Goal: Information Seeking & Learning: Learn about a topic

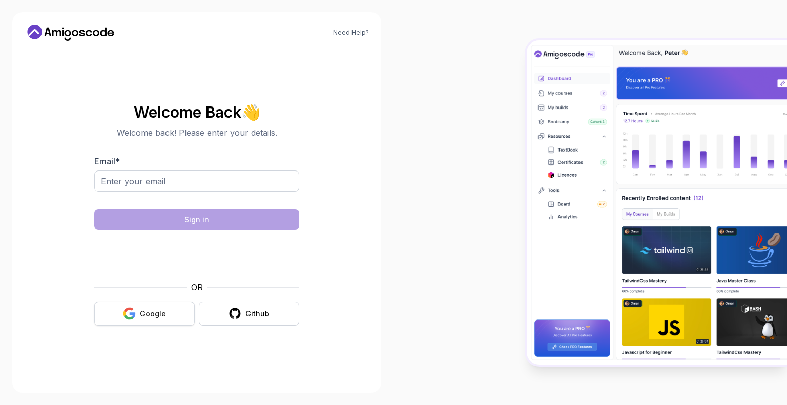
click at [158, 317] on div "Google" at bounding box center [153, 314] width 26 height 10
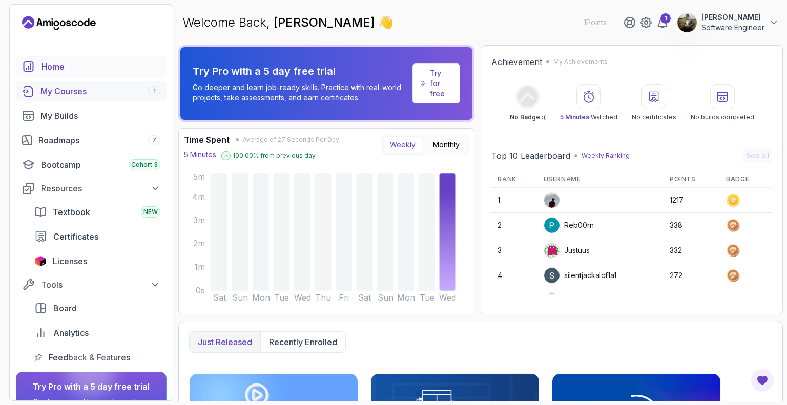
click at [66, 90] on div "My Courses 1" at bounding box center [100, 91] width 120 height 12
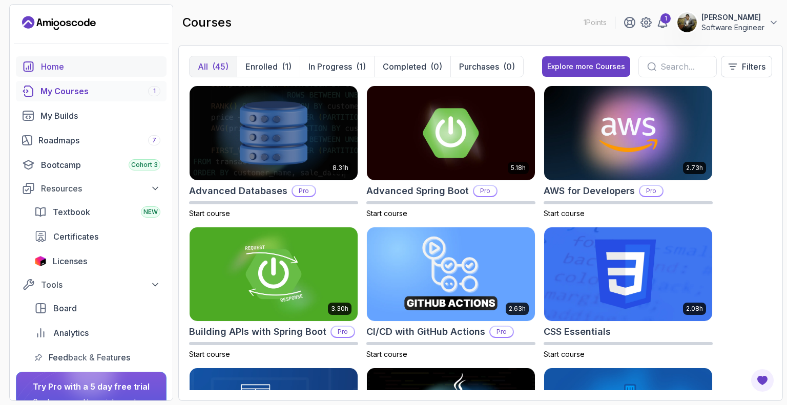
click at [53, 61] on div "Home" at bounding box center [100, 66] width 119 height 12
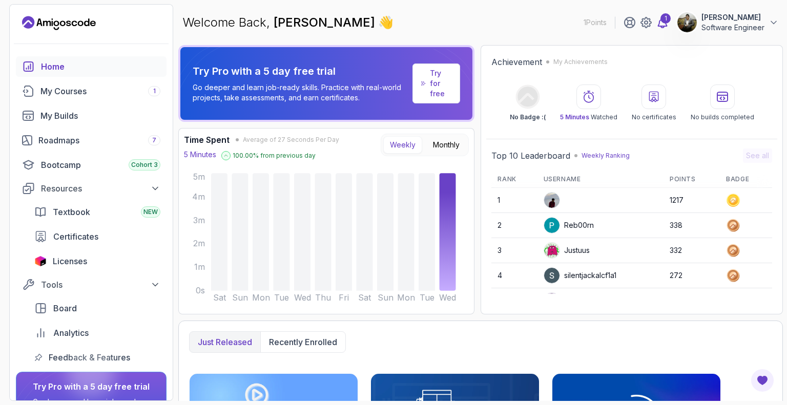
click at [660, 22] on div "1" at bounding box center [665, 18] width 10 height 10
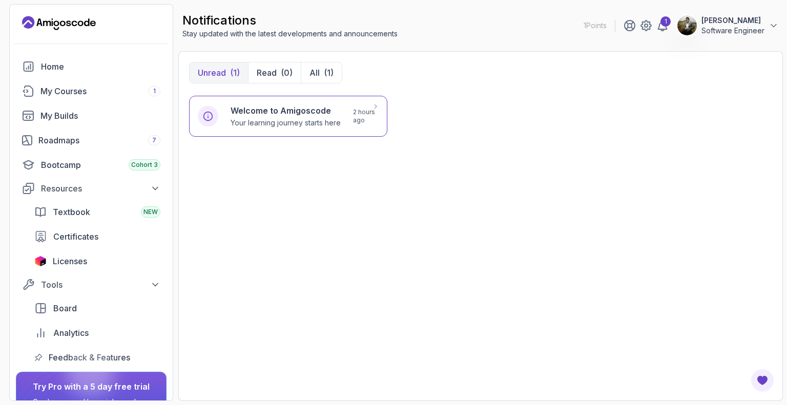
click at [270, 112] on h6 "Welcome to Amigoscode" at bounding box center [285, 110] width 110 height 12
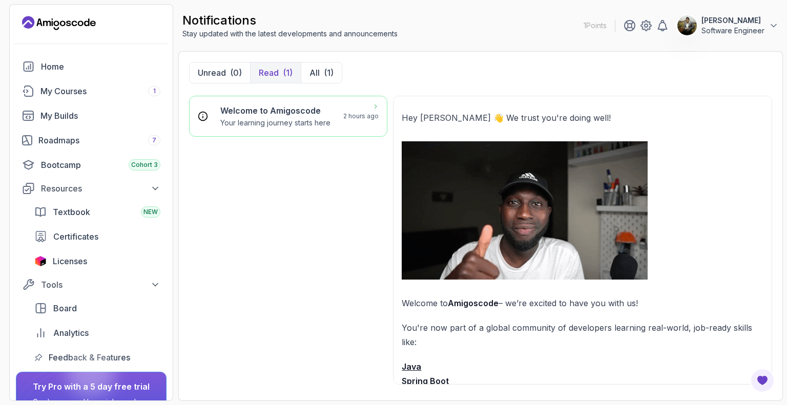
click at [268, 122] on p "Your learning journey starts here" at bounding box center [275, 123] width 110 height 10
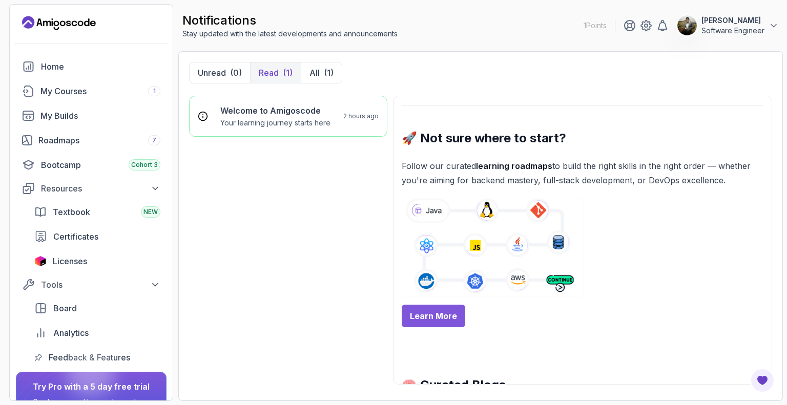
scroll to position [410, 0]
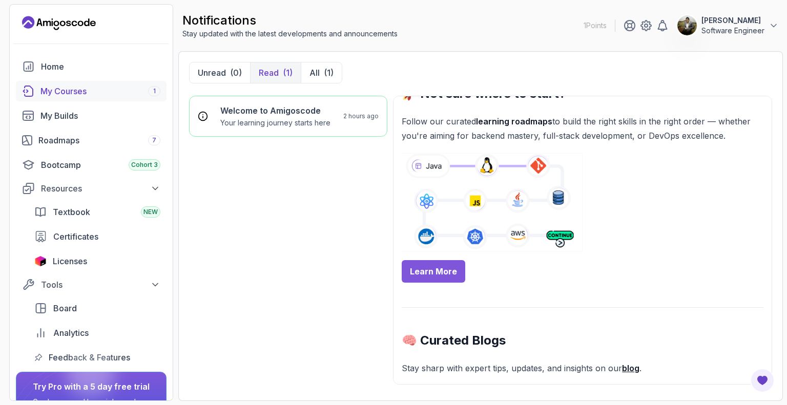
click at [66, 87] on div "My Courses 1" at bounding box center [100, 91] width 120 height 12
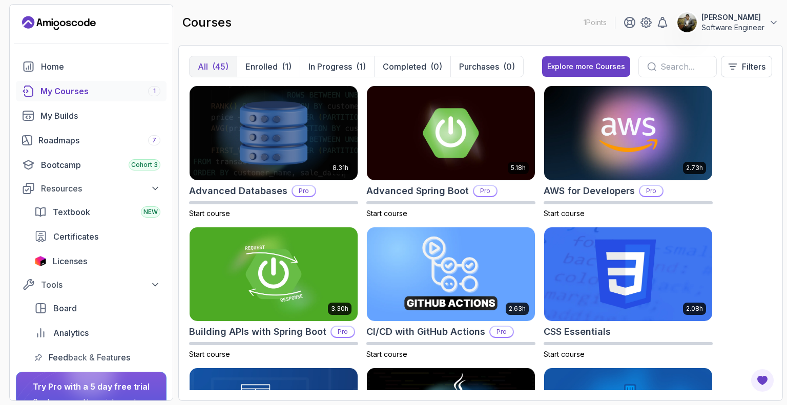
click at [71, 20] on icon "Landing page" at bounding box center [59, 23] width 74 height 16
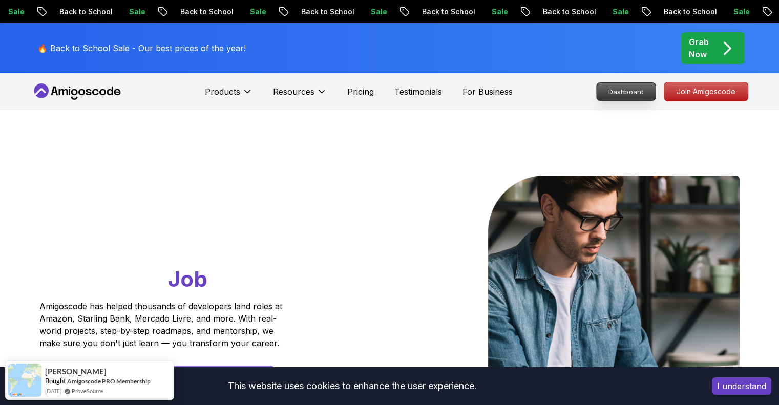
click at [615, 95] on p "Dashboard" at bounding box center [626, 91] width 59 height 17
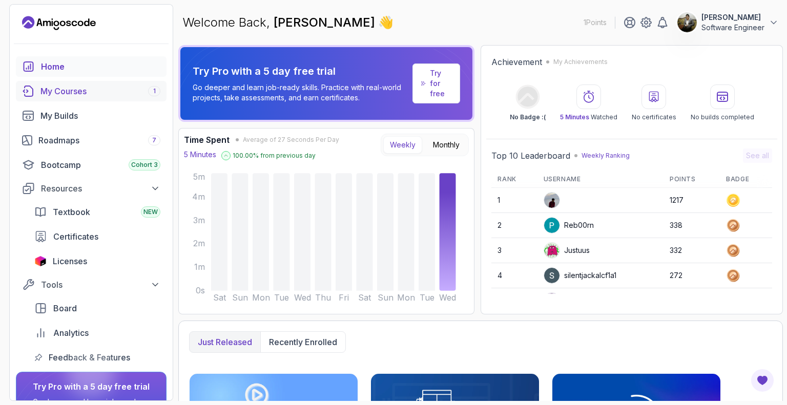
click at [66, 94] on div "My Courses 1" at bounding box center [100, 91] width 120 height 12
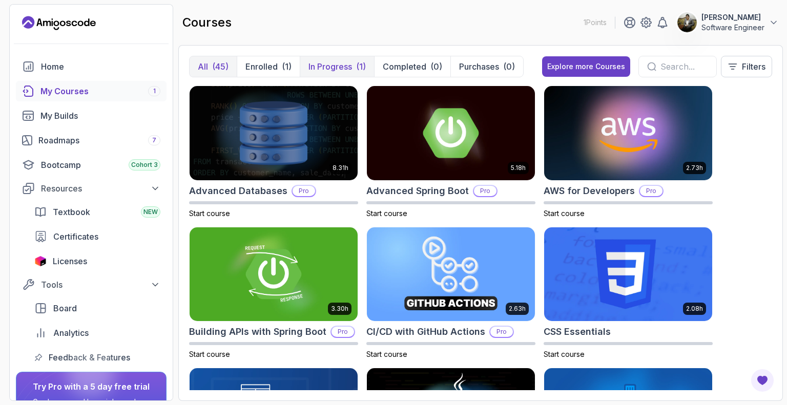
click at [339, 66] on p "In Progress" at bounding box center [330, 66] width 44 height 12
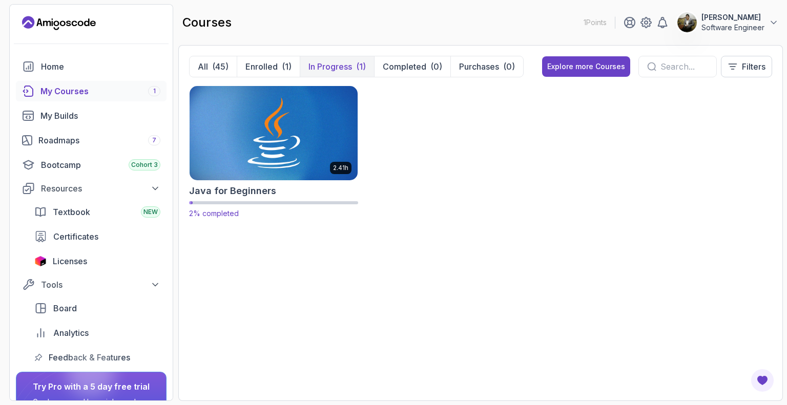
click at [284, 149] on img at bounding box center [273, 132] width 176 height 99
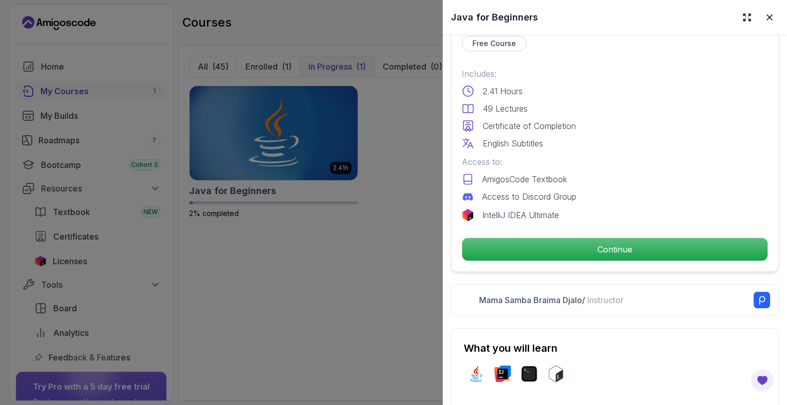
scroll to position [307, 0]
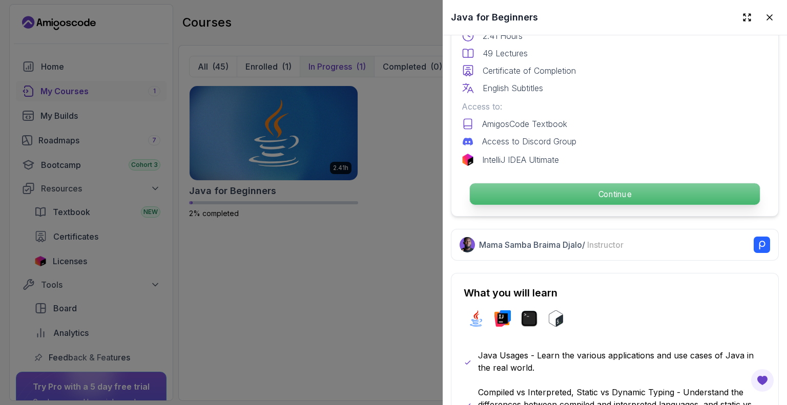
click at [620, 189] on p "Continue" at bounding box center [615, 194] width 290 height 22
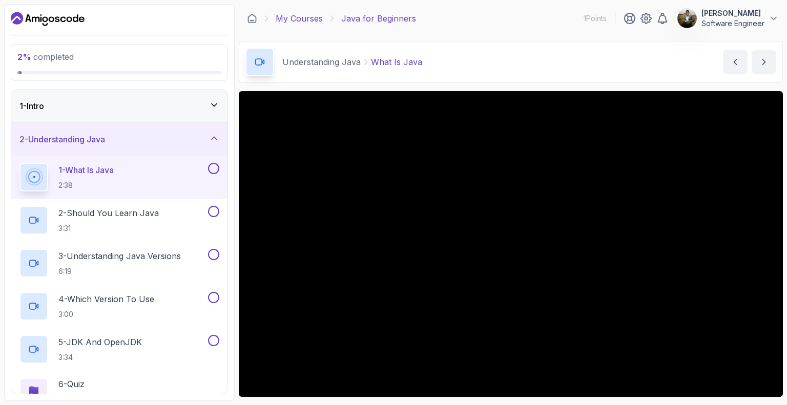
click at [298, 18] on link "My Courses" at bounding box center [299, 18] width 47 height 12
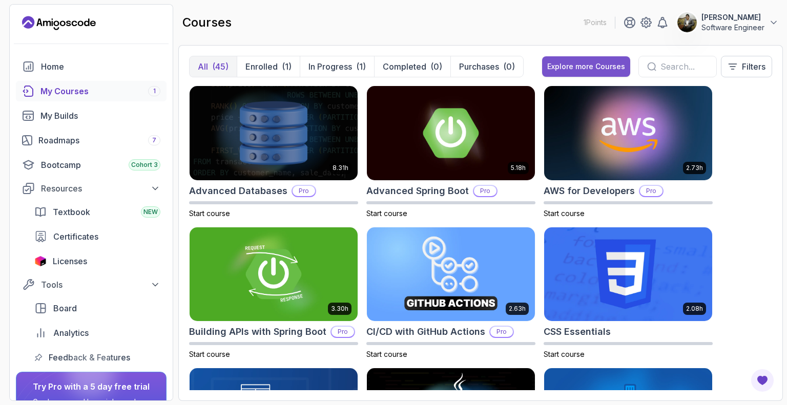
click at [578, 66] on div "Explore more Courses" at bounding box center [586, 66] width 78 height 10
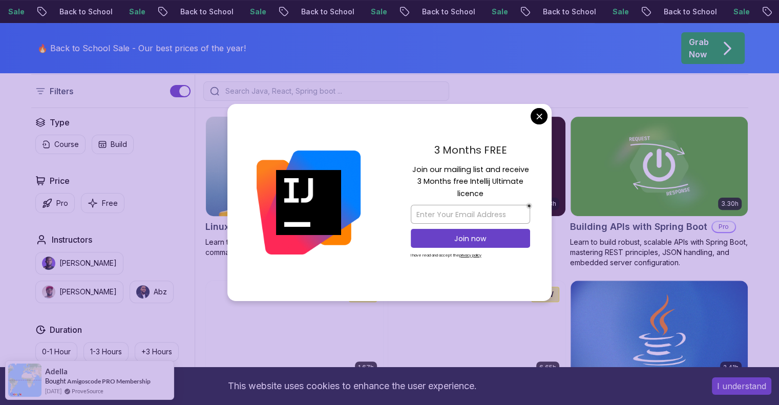
scroll to position [358, 0]
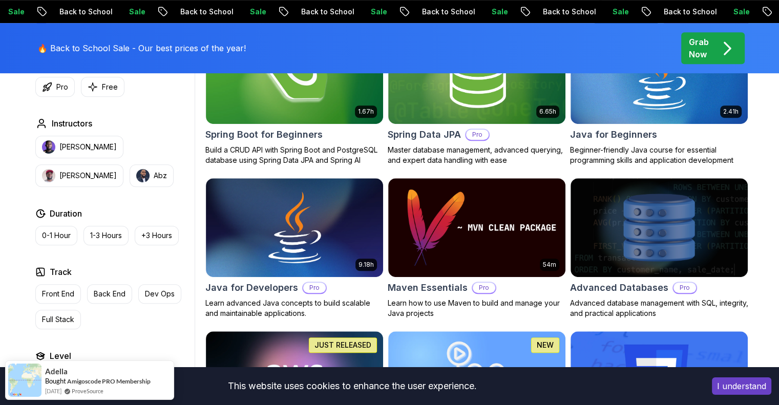
scroll to position [563, 0]
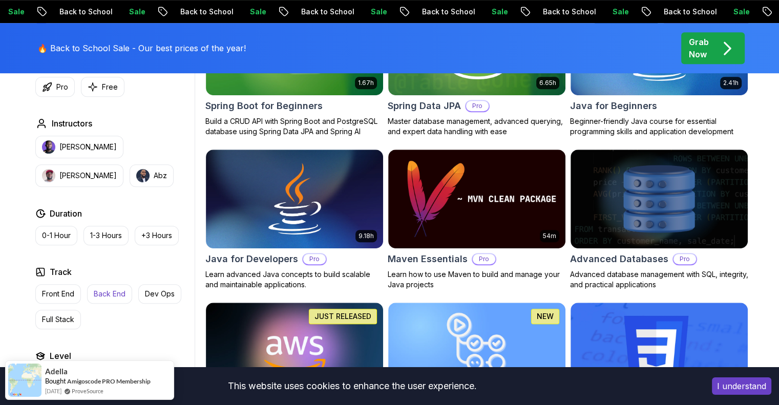
click at [113, 292] on p "Back End" at bounding box center [110, 294] width 32 height 10
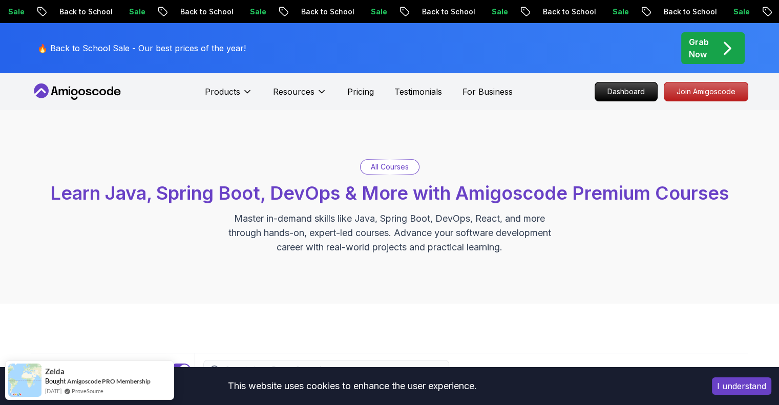
click at [96, 93] on icon at bounding box center [95, 92] width 7 height 6
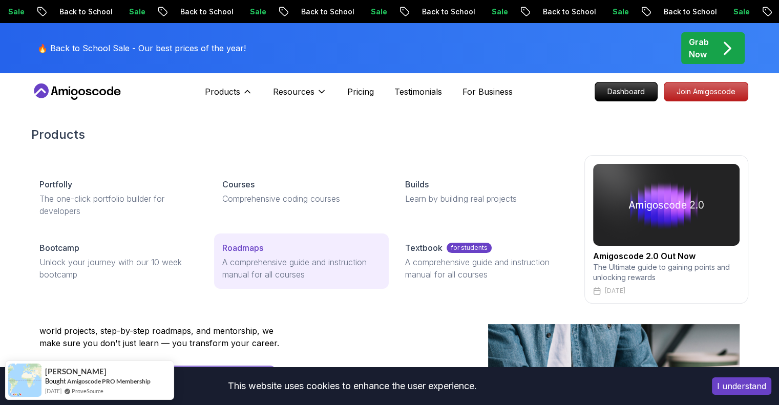
click at [247, 245] on p "Roadmaps" at bounding box center [242, 248] width 41 height 12
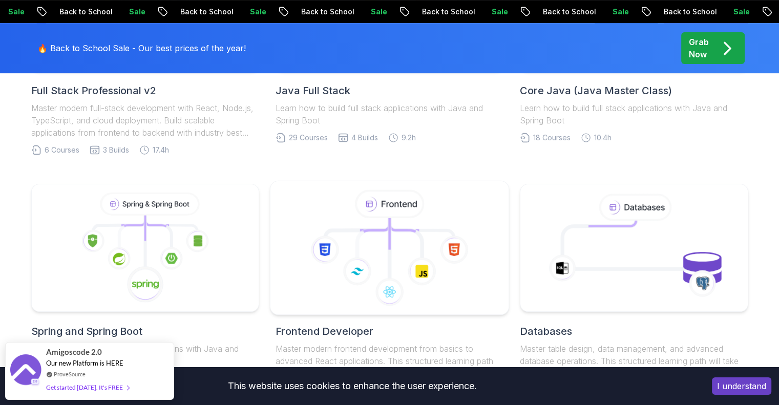
scroll to position [461, 0]
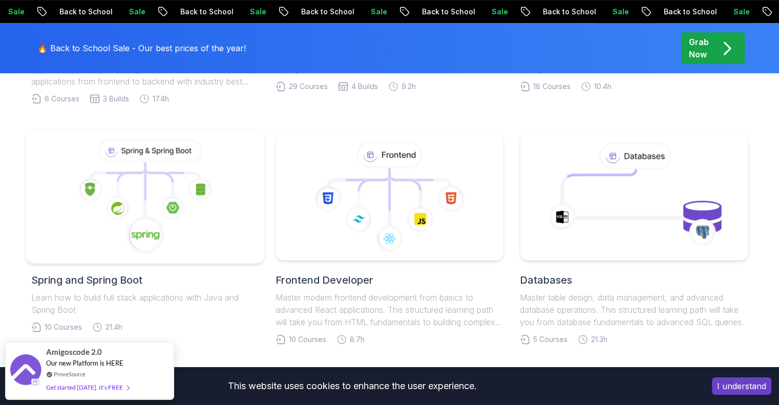
click at [119, 221] on icon at bounding box center [144, 197] width 221 height 116
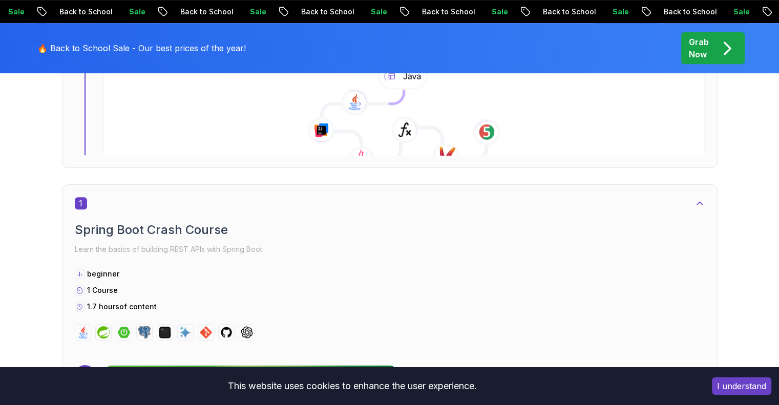
scroll to position [461, 0]
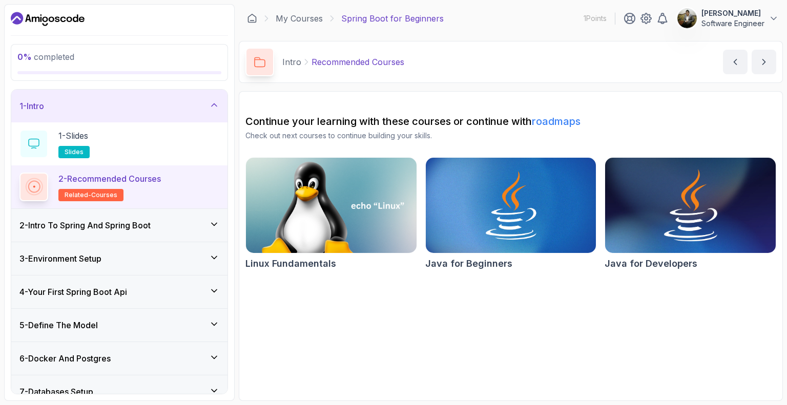
click at [670, 227] on img at bounding box center [690, 205] width 179 height 100
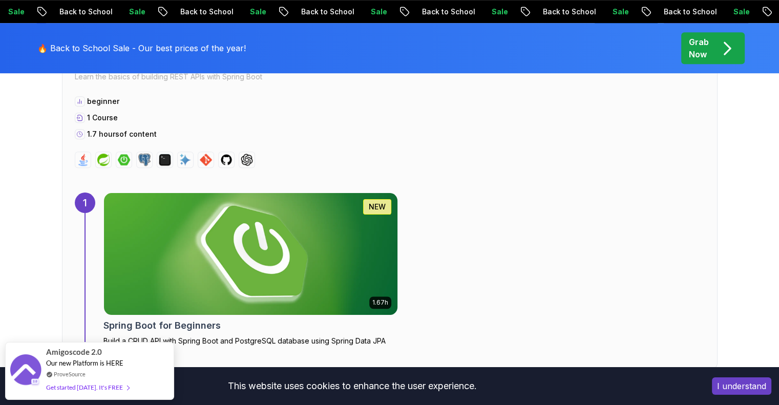
scroll to position [471, 0]
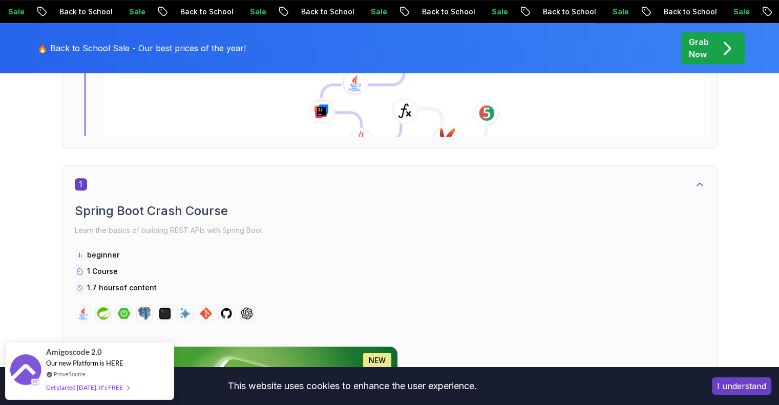
click at [403, 344] on img at bounding box center [250, 408] width 308 height 128
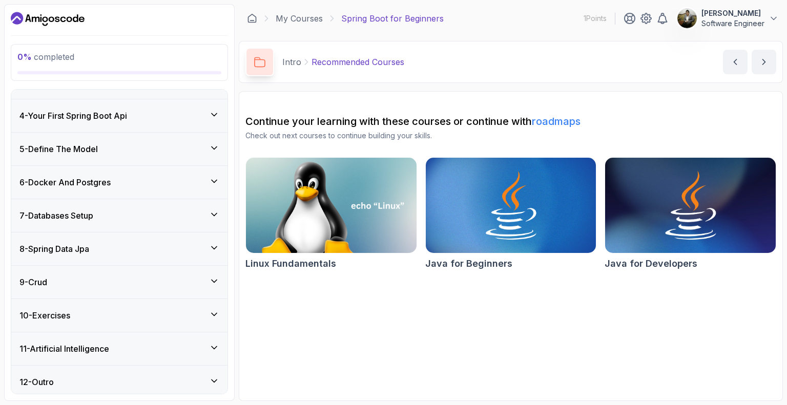
scroll to position [178, 0]
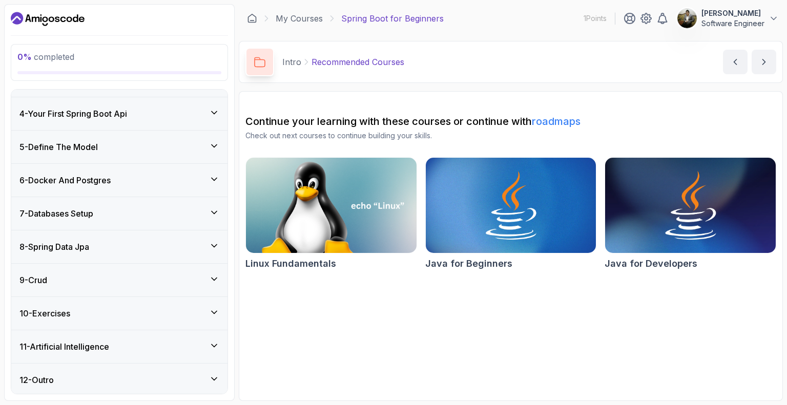
click at [211, 181] on icon at bounding box center [214, 179] width 10 height 10
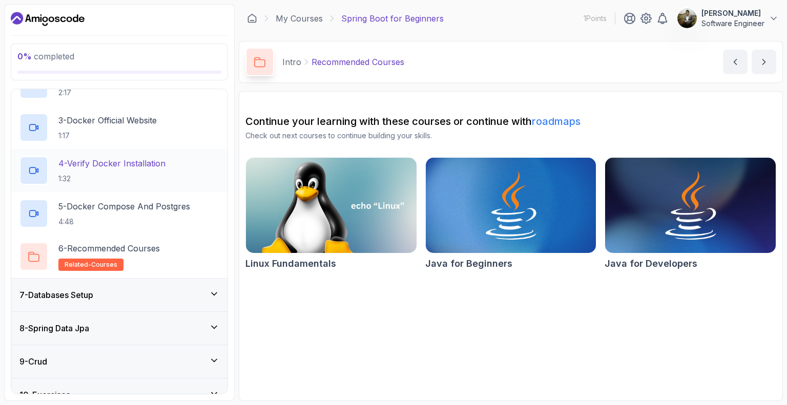
scroll to position [350, 0]
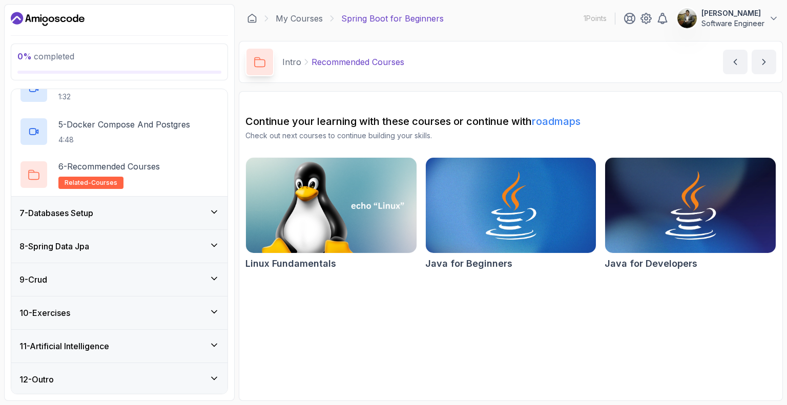
click at [213, 344] on icon at bounding box center [214, 345] width 10 height 10
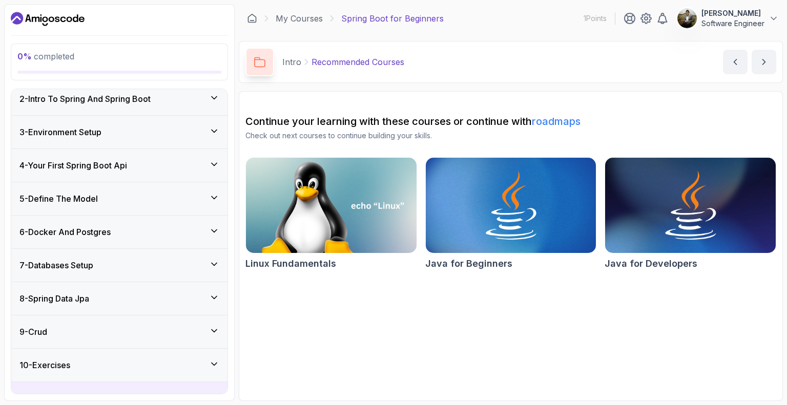
scroll to position [0, 0]
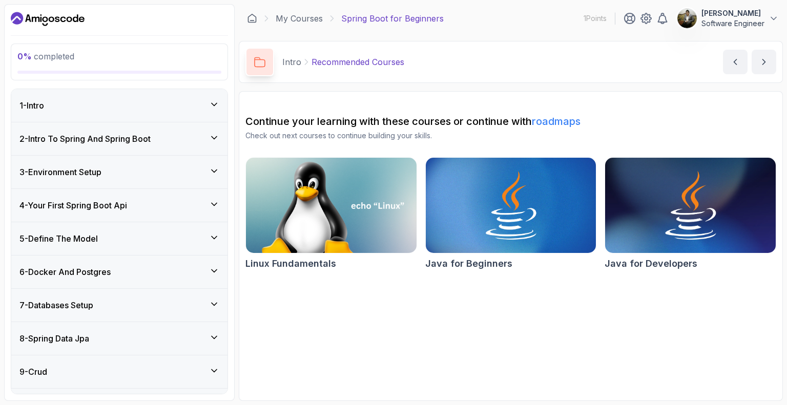
click at [207, 135] on div "2 - Intro To Spring And Spring Boot" at bounding box center [119, 139] width 200 height 12
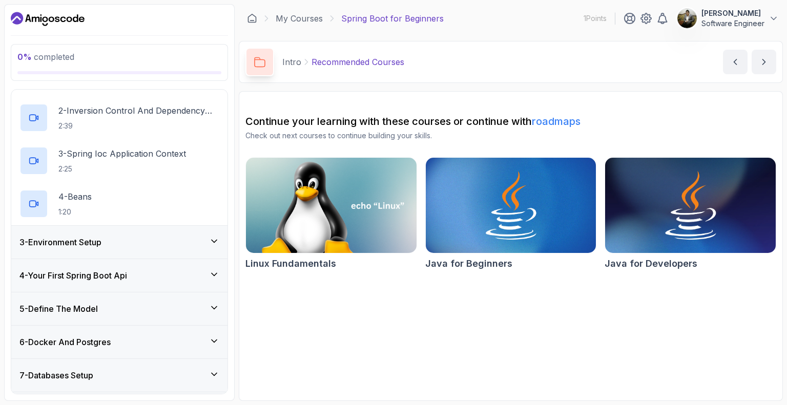
click at [209, 242] on div "3 - Environment Setup" at bounding box center [119, 242] width 200 height 12
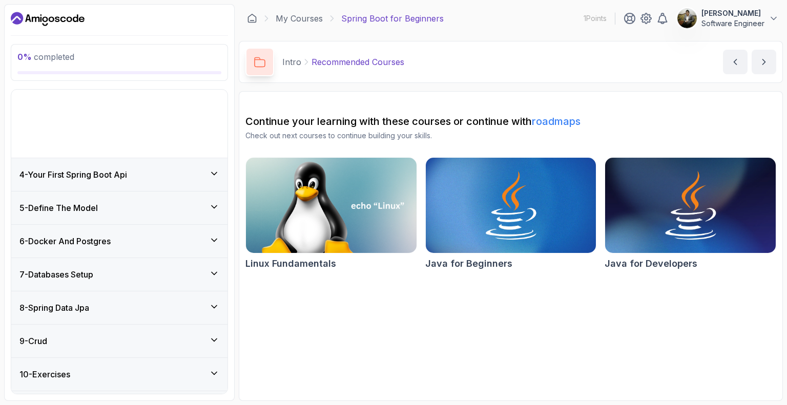
scroll to position [92, 0]
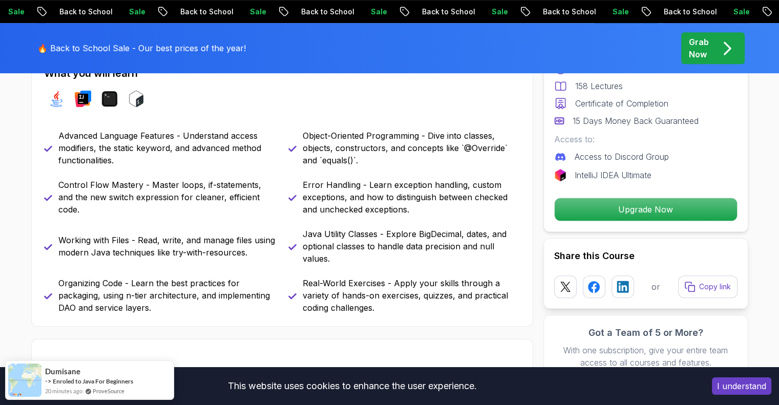
scroll to position [461, 0]
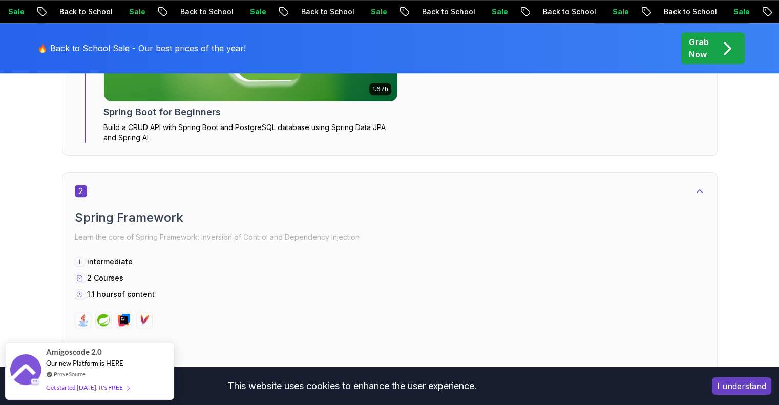
scroll to position [778, 0]
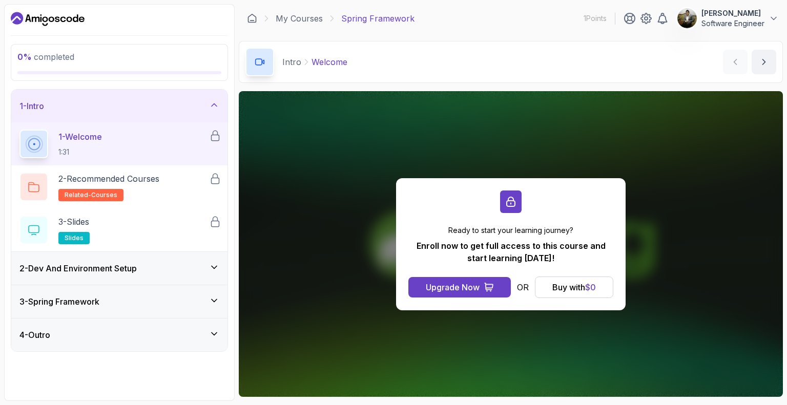
click at [151, 268] on div "2 - Dev And Environment Setup" at bounding box center [119, 268] width 200 height 12
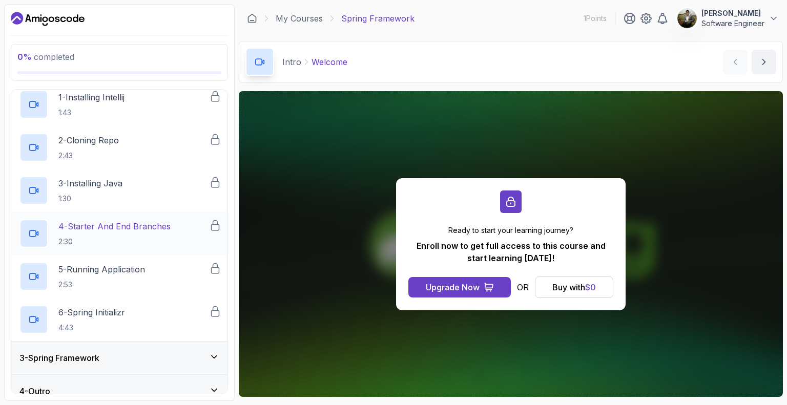
scroll to position [85, 0]
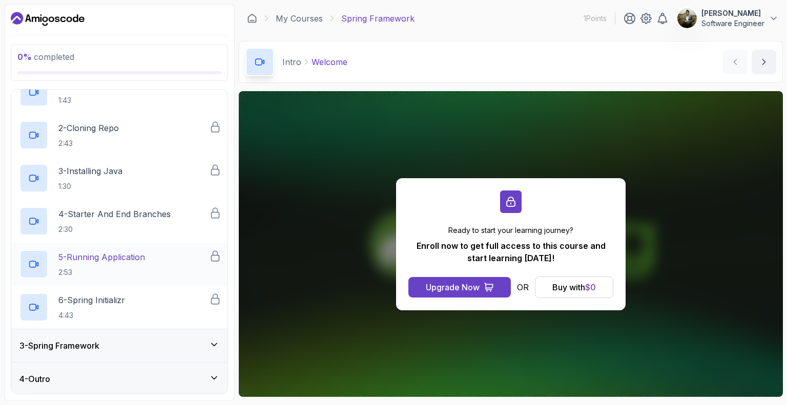
click at [210, 341] on icon at bounding box center [214, 345] width 10 height 10
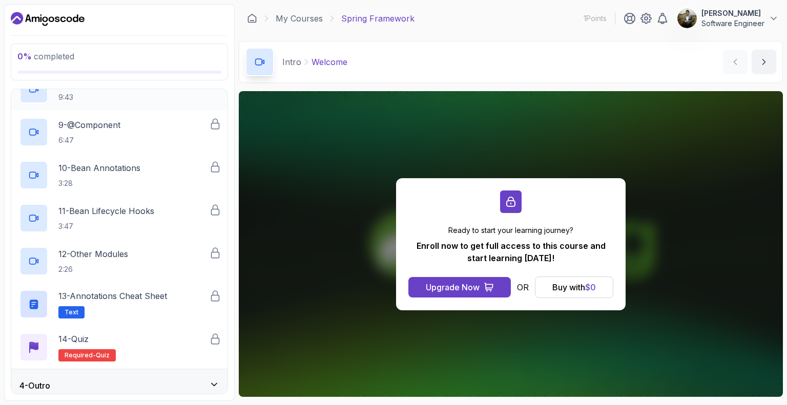
scroll to position [429, 0]
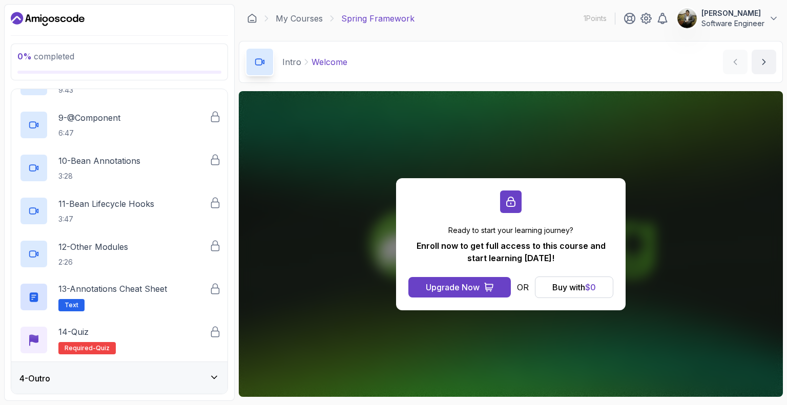
click at [198, 380] on div "4 - Outro" at bounding box center [119, 378] width 200 height 12
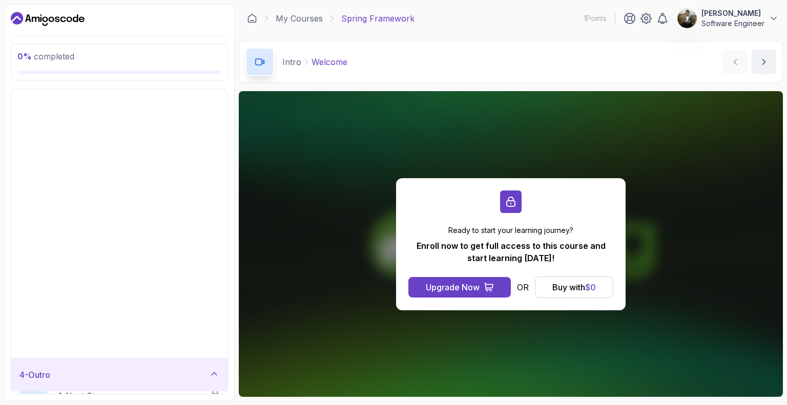
scroll to position [0, 0]
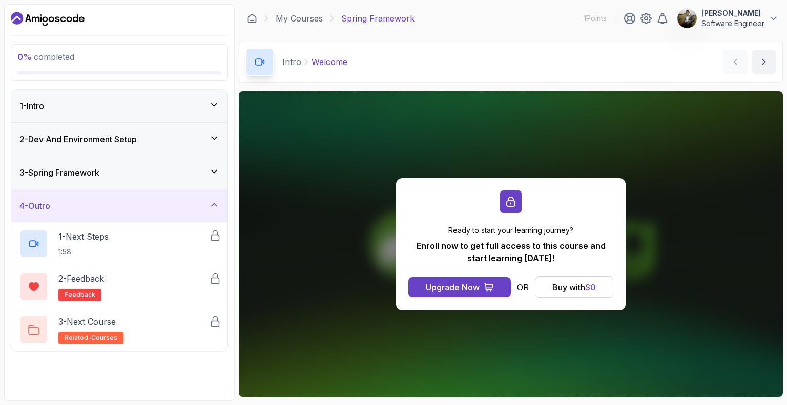
click at [186, 136] on div "2 - Dev And Environment Setup" at bounding box center [119, 139] width 200 height 12
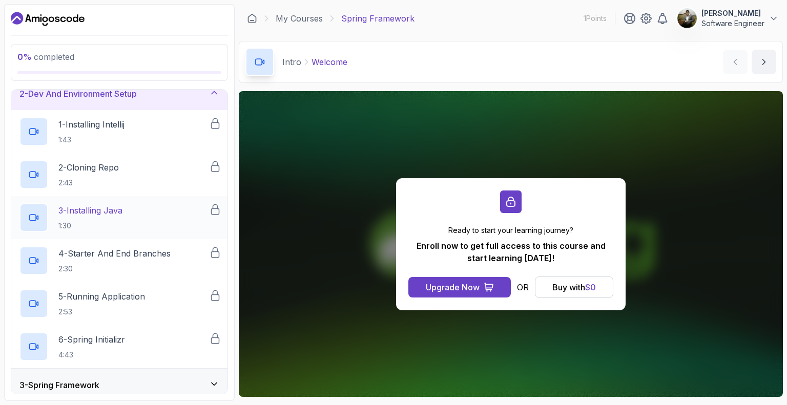
scroll to position [85, 0]
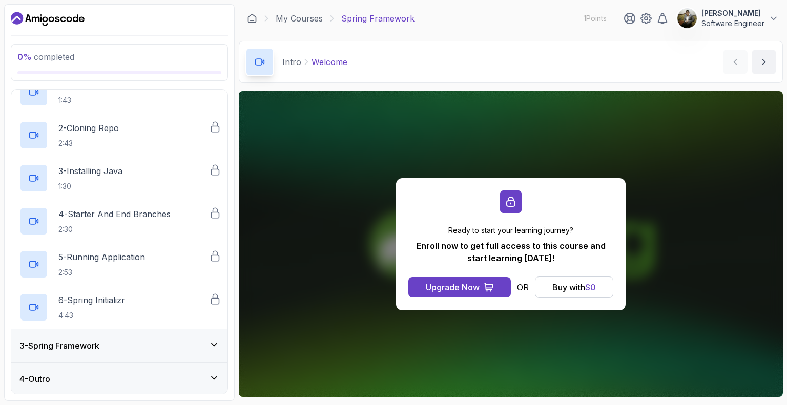
click at [172, 340] on div "3 - Spring Framework" at bounding box center [119, 346] width 200 height 12
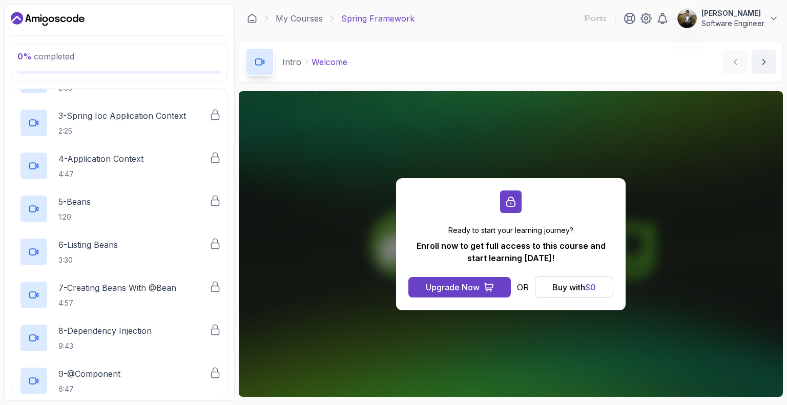
scroll to position [0, 0]
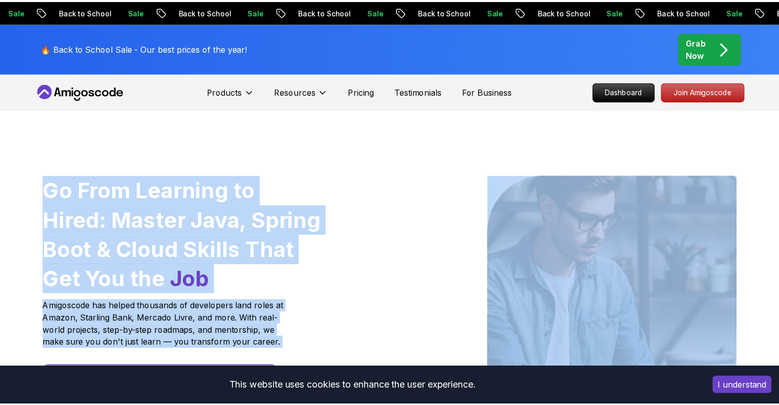
scroll to position [461, 0]
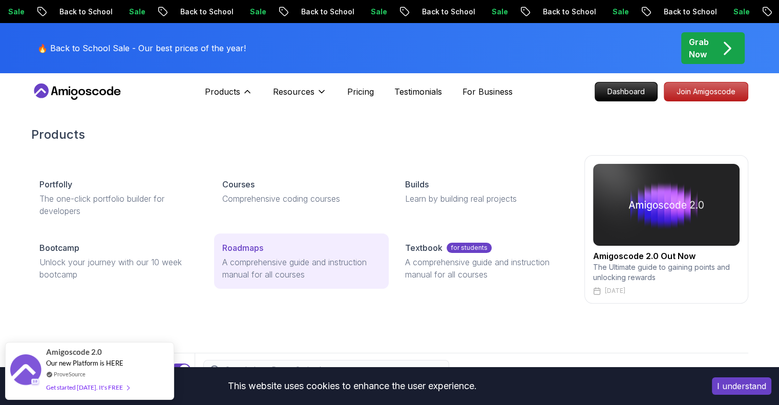
click at [241, 250] on p "Roadmaps" at bounding box center [242, 248] width 41 height 12
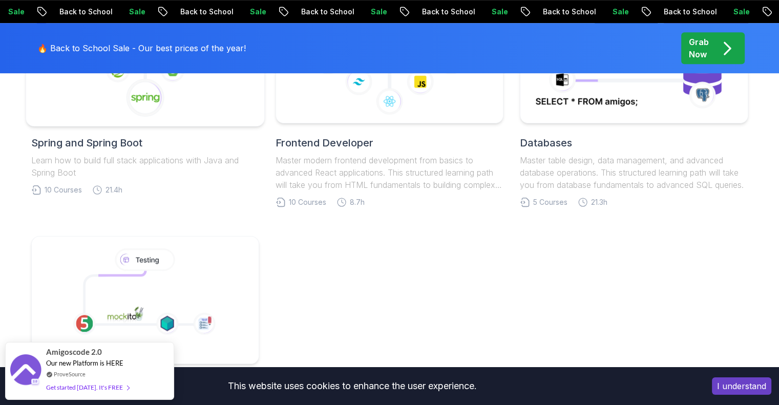
scroll to position [512, 0]
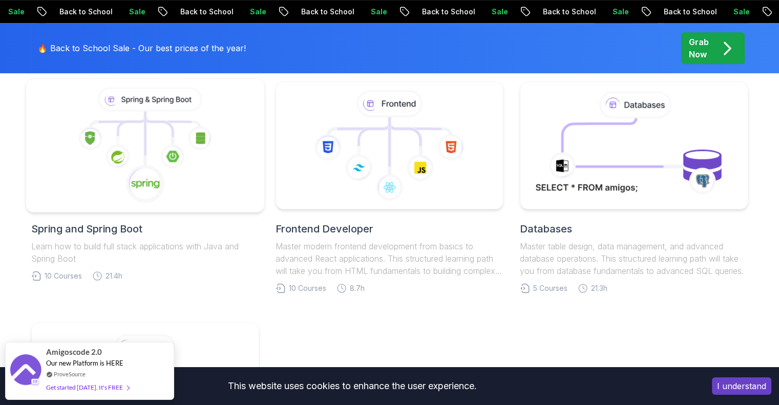
click at [212, 184] on icon at bounding box center [144, 146] width 221 height 116
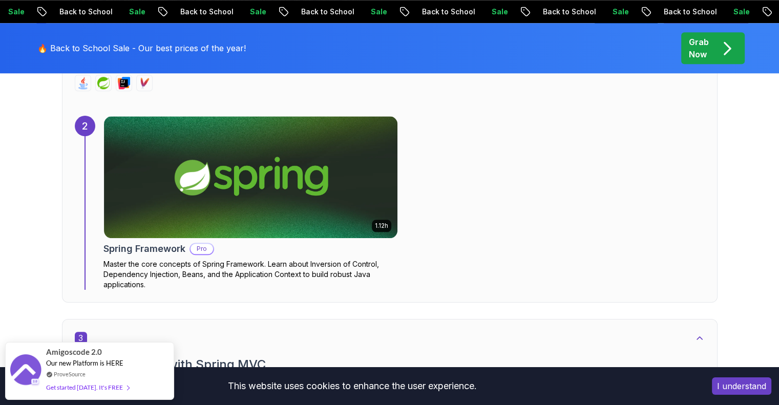
scroll to position [973, 0]
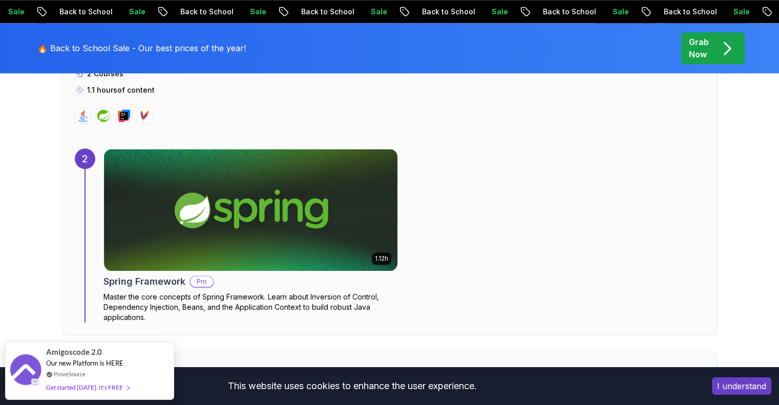
scroll to position [1127, 0]
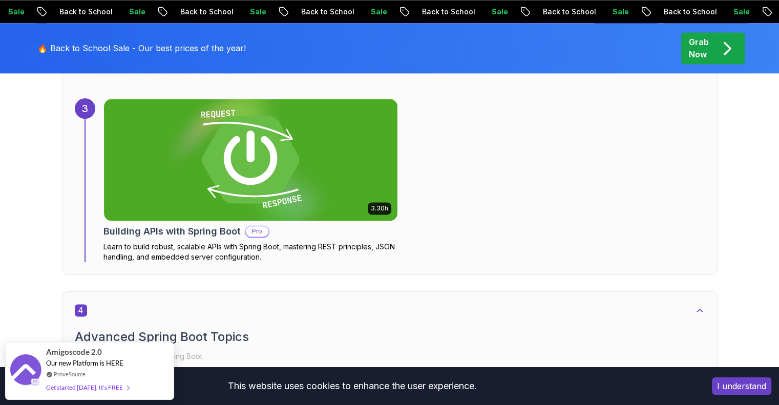
scroll to position [1383, 0]
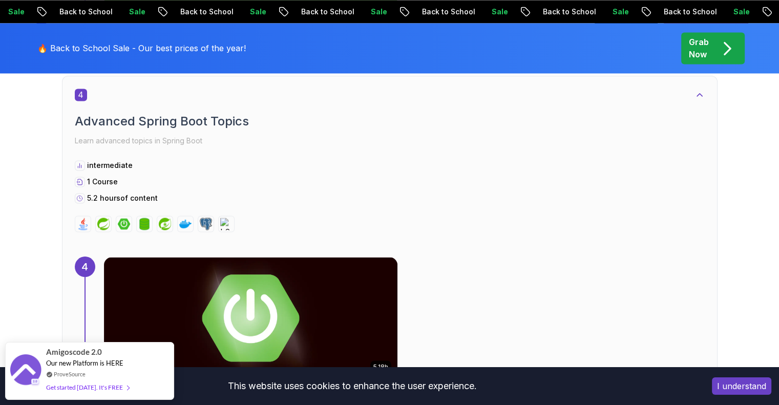
scroll to position [1946, 0]
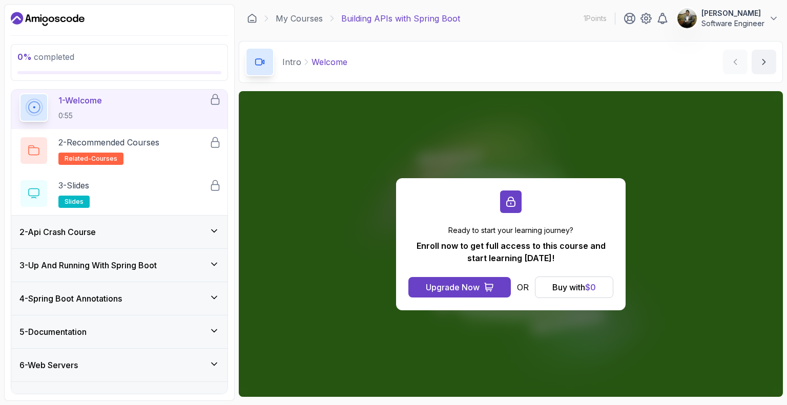
scroll to position [102, 0]
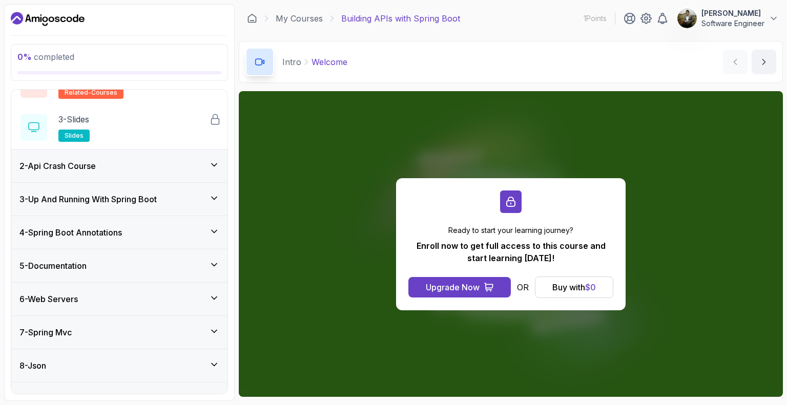
click at [218, 167] on icon at bounding box center [214, 165] width 10 height 10
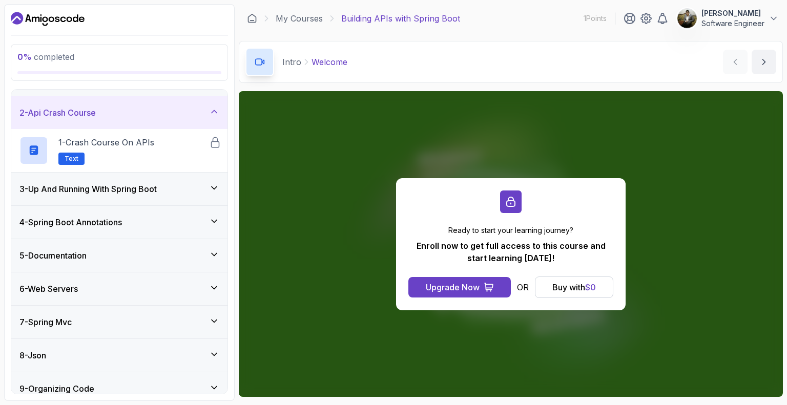
click at [212, 186] on icon at bounding box center [214, 187] width 5 height 3
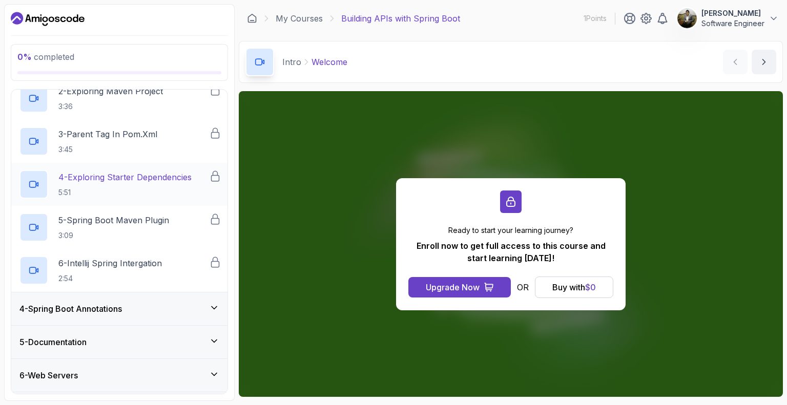
scroll to position [180, 0]
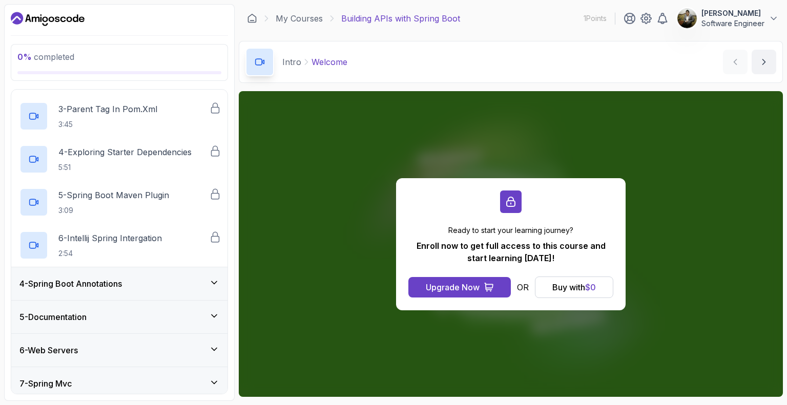
click at [205, 274] on div "4 - Spring Boot Annotations" at bounding box center [119, 283] width 216 height 33
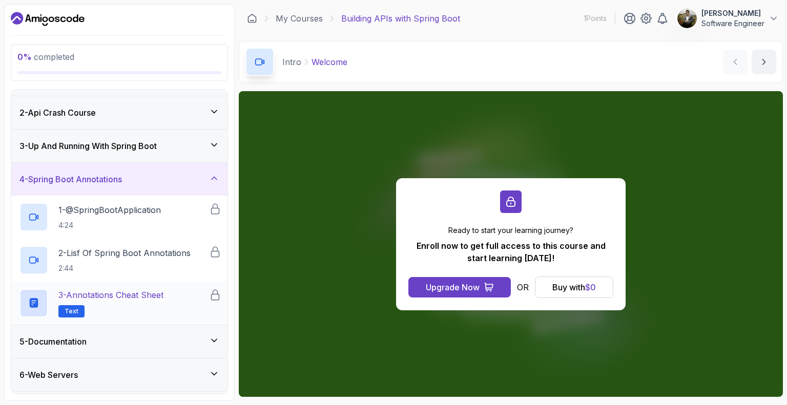
scroll to position [78, 0]
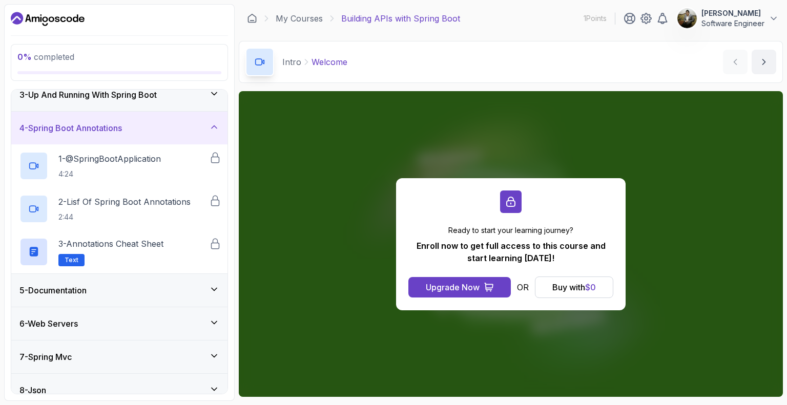
click at [208, 286] on div "5 - Documentation" at bounding box center [119, 290] width 200 height 12
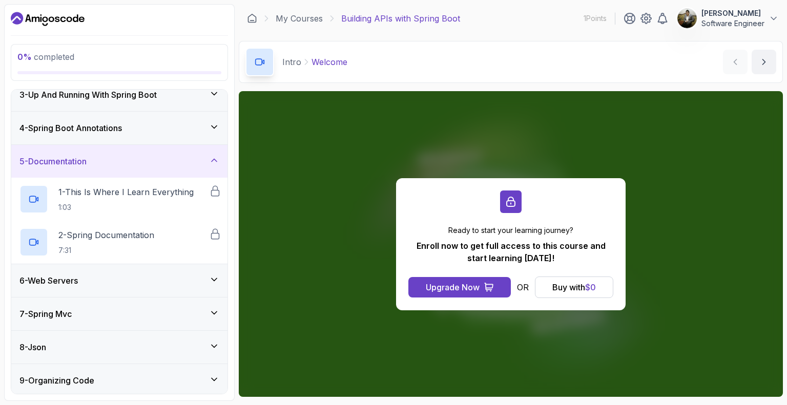
click at [188, 282] on div "6 - Web Servers" at bounding box center [119, 281] width 200 height 12
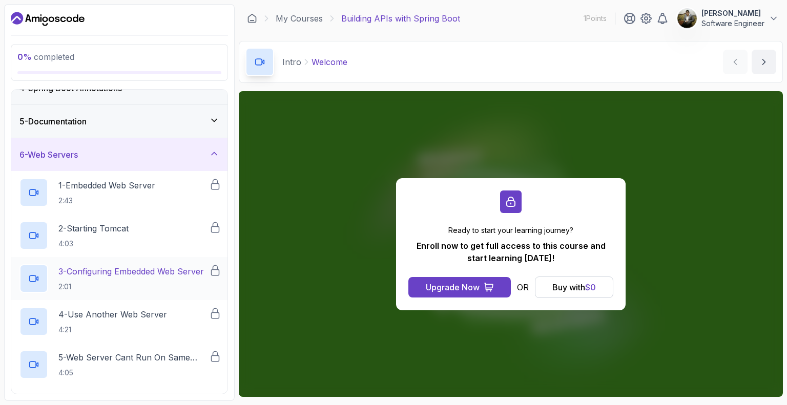
scroll to position [180, 0]
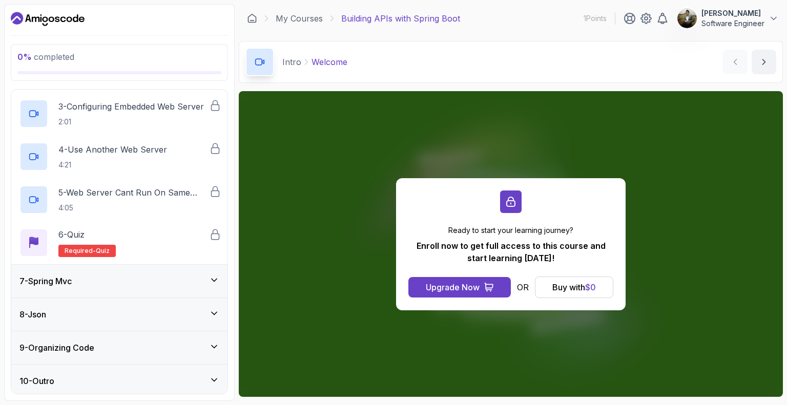
click at [178, 280] on div "7 - Spring Mvc" at bounding box center [119, 281] width 200 height 12
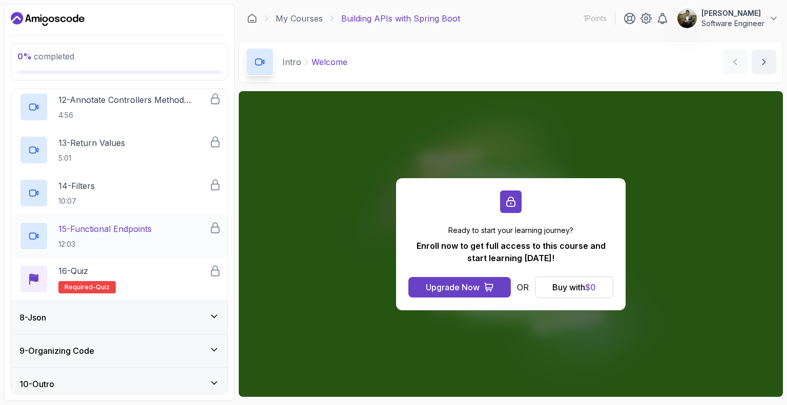
scroll to position [714, 0]
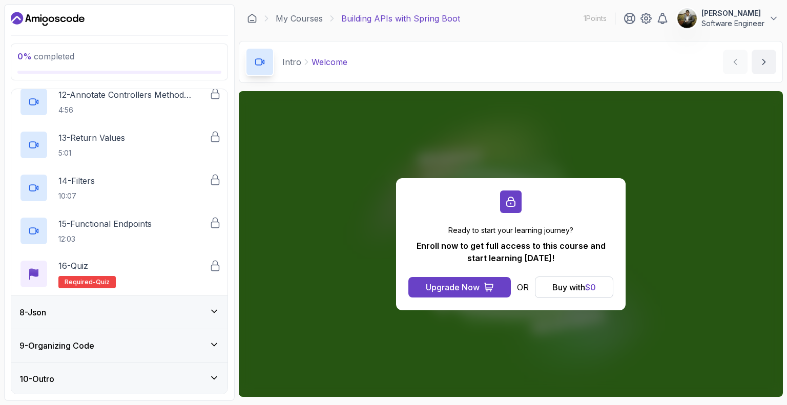
click at [174, 317] on div "8 - Json" at bounding box center [119, 312] width 200 height 12
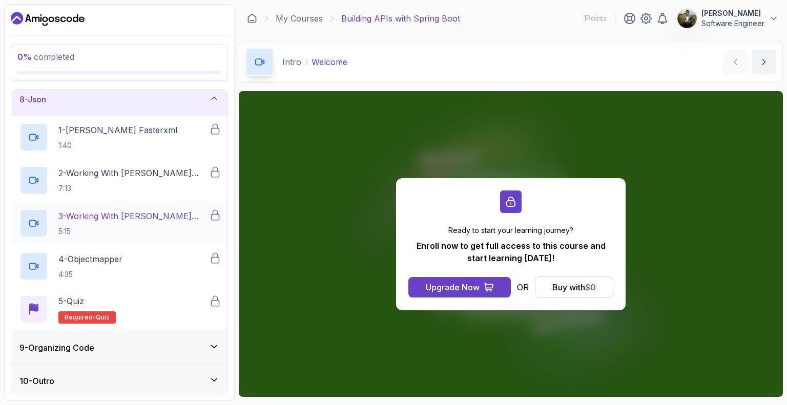
scroll to position [241, 0]
click at [165, 344] on div "9 - Organizing Code" at bounding box center [119, 346] width 200 height 12
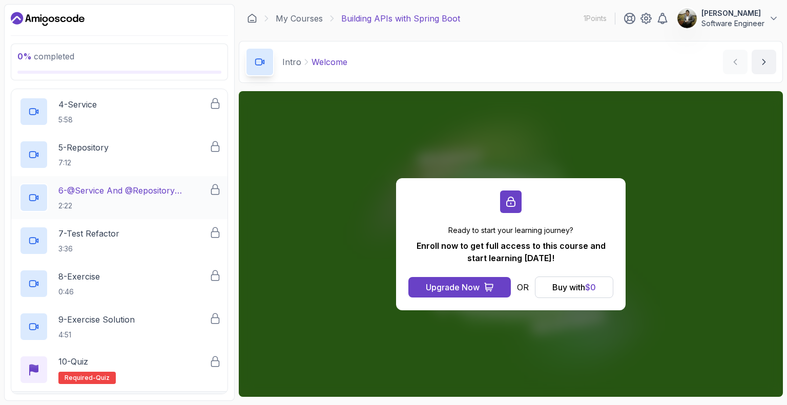
scroll to position [456, 0]
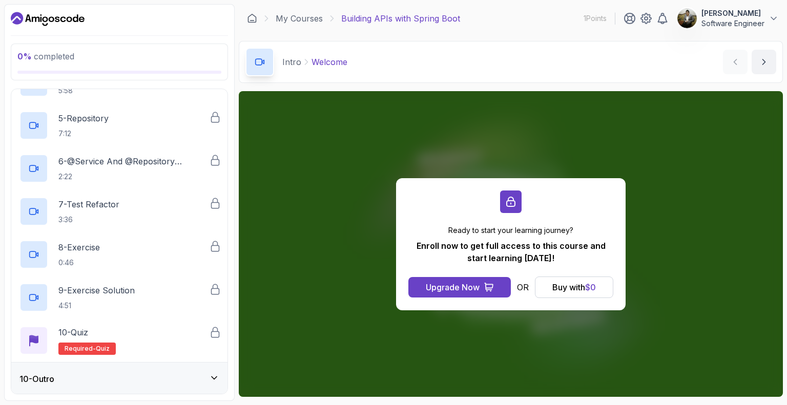
click at [172, 373] on div "10 - Outro" at bounding box center [119, 379] width 200 height 12
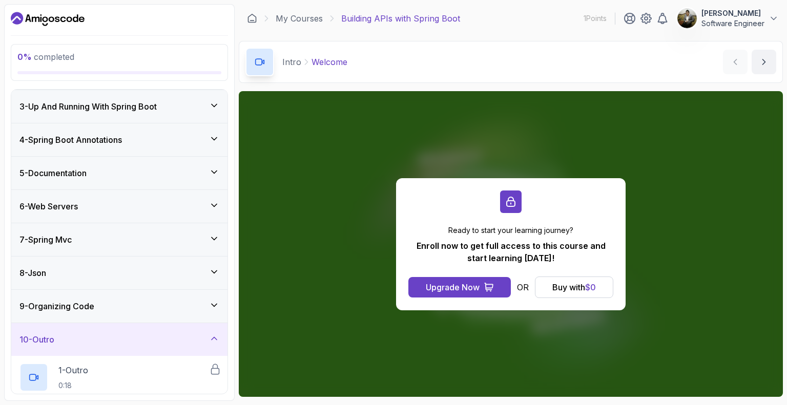
scroll to position [0, 0]
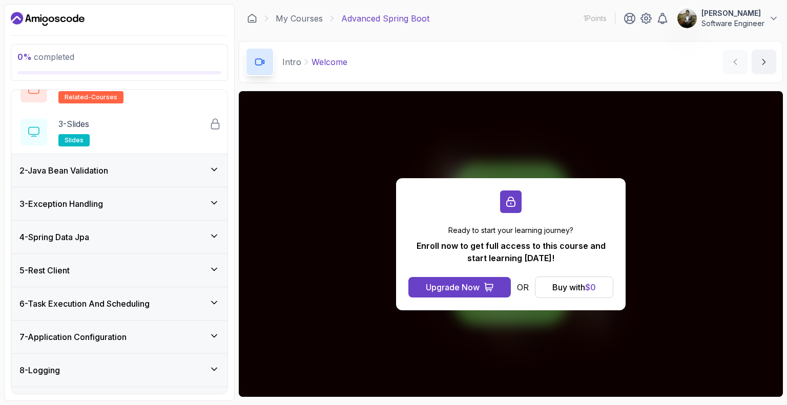
scroll to position [102, 0]
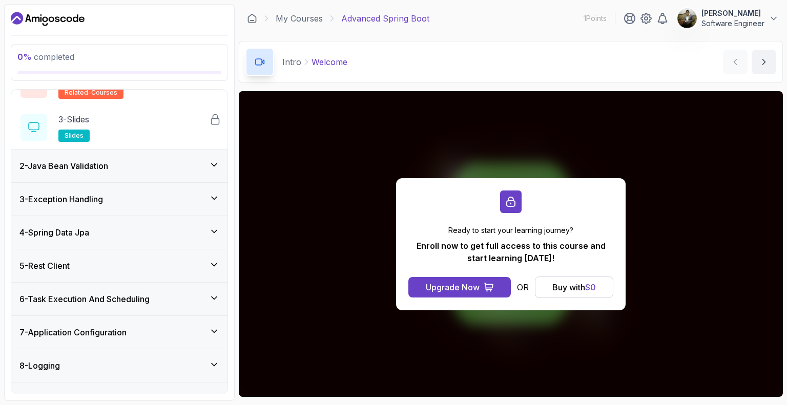
click at [183, 170] on div "2 - Java Bean Validation" at bounding box center [119, 166] width 200 height 12
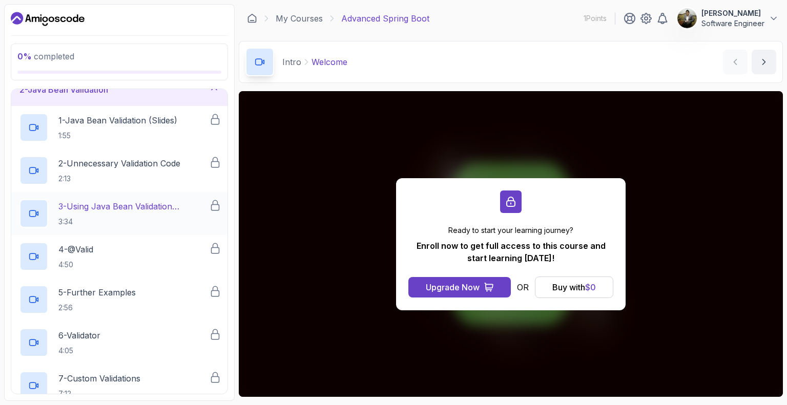
scroll to position [0, 0]
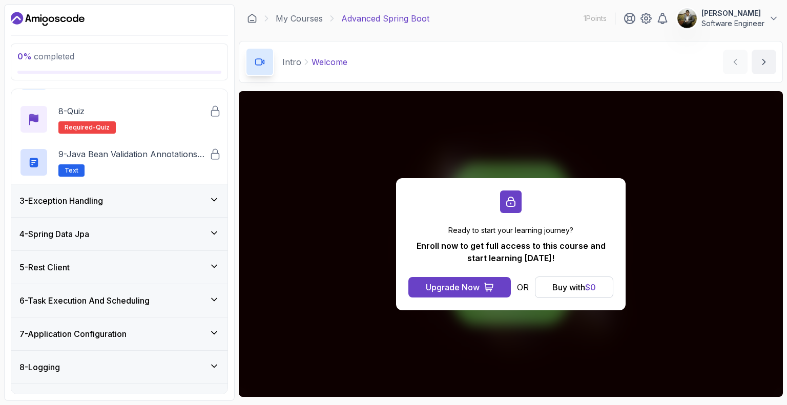
click at [192, 198] on div "3 - Exception Handling" at bounding box center [119, 201] width 200 height 12
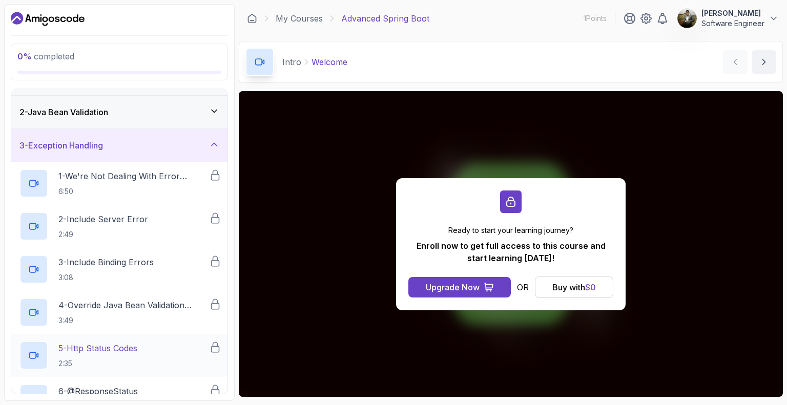
scroll to position [19, 0]
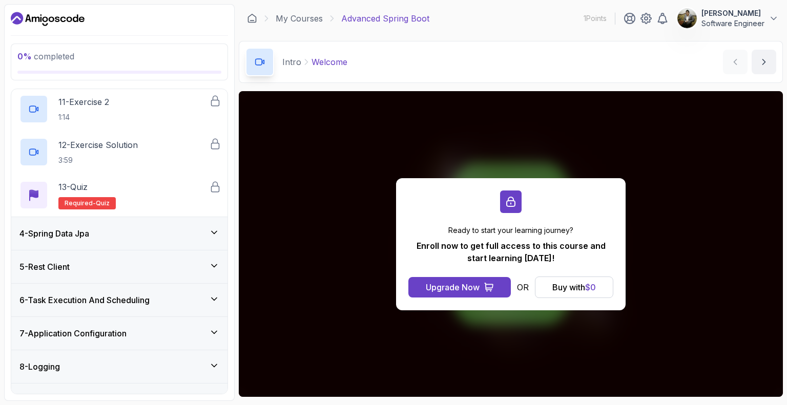
click at [172, 233] on div "4 - Spring Data Jpa" at bounding box center [119, 233] width 200 height 12
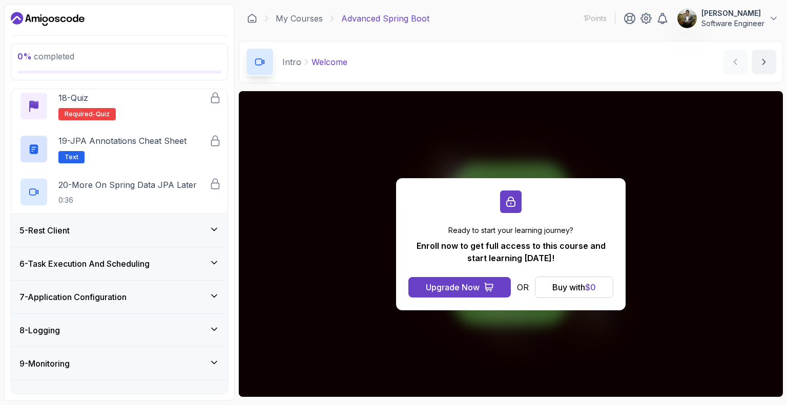
scroll to position [894, 0]
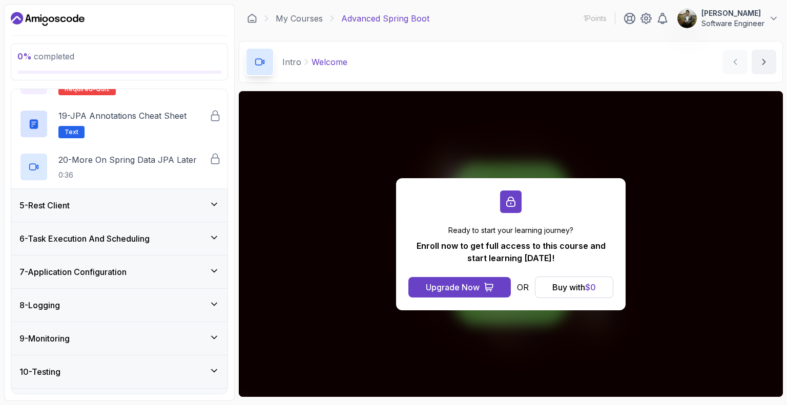
click at [204, 209] on div "5 - Rest Client" at bounding box center [119, 205] width 200 height 12
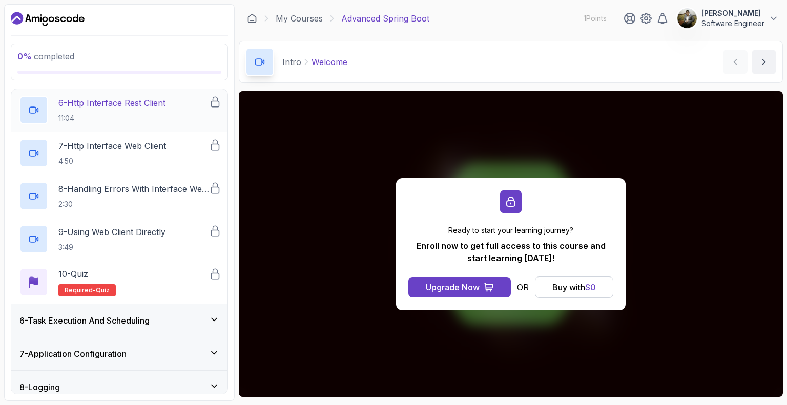
scroll to position [484, 0]
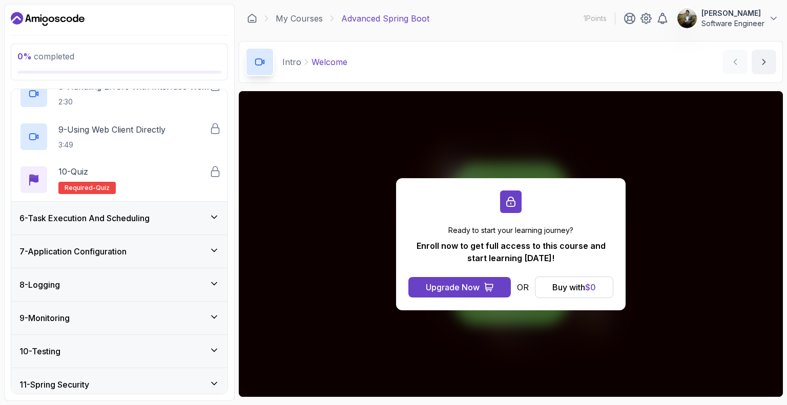
click at [181, 220] on div "6 - Task Execution And Scheduling" at bounding box center [119, 218] width 200 height 12
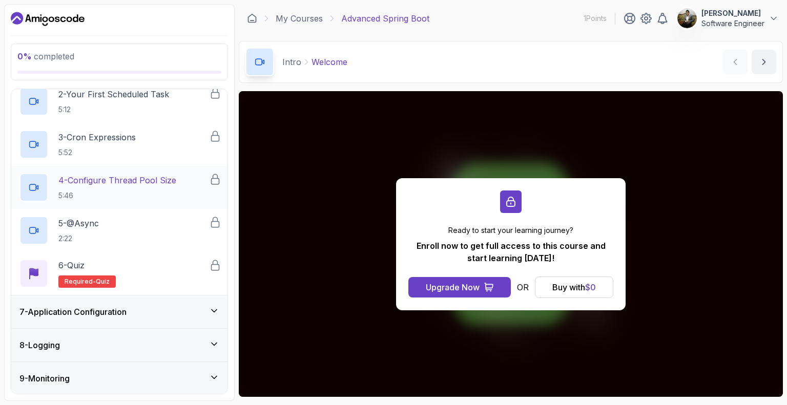
scroll to position [382, 0]
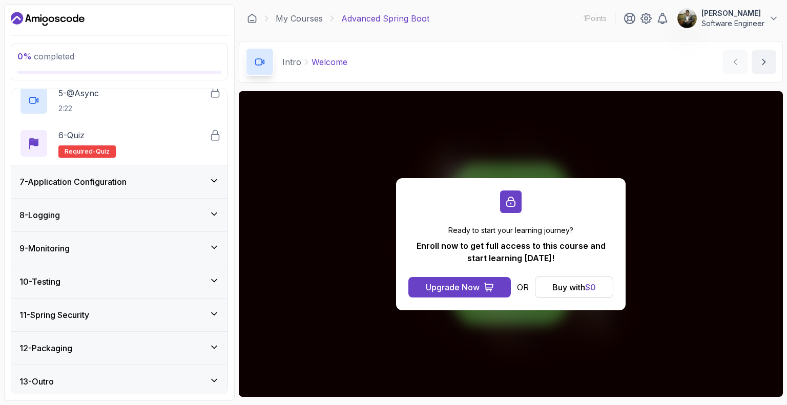
click at [179, 182] on div "7 - Application Configuration" at bounding box center [119, 182] width 200 height 12
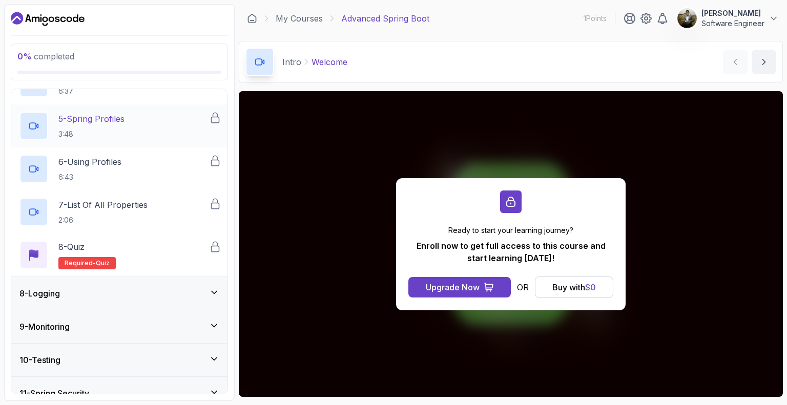
scroll to position [433, 0]
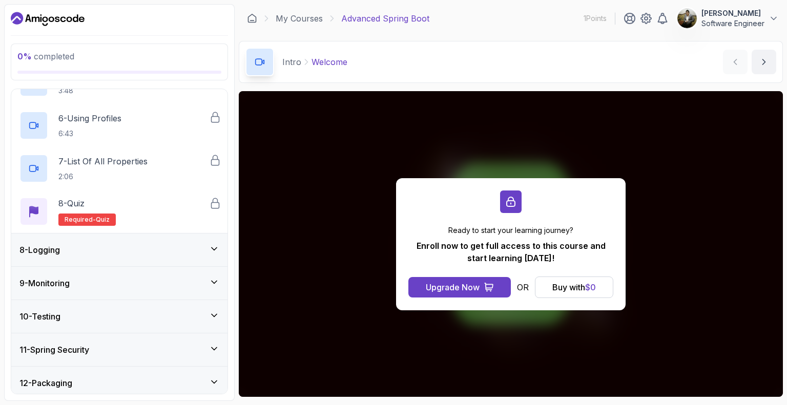
click at [174, 249] on div "8 - Logging" at bounding box center [119, 250] width 200 height 12
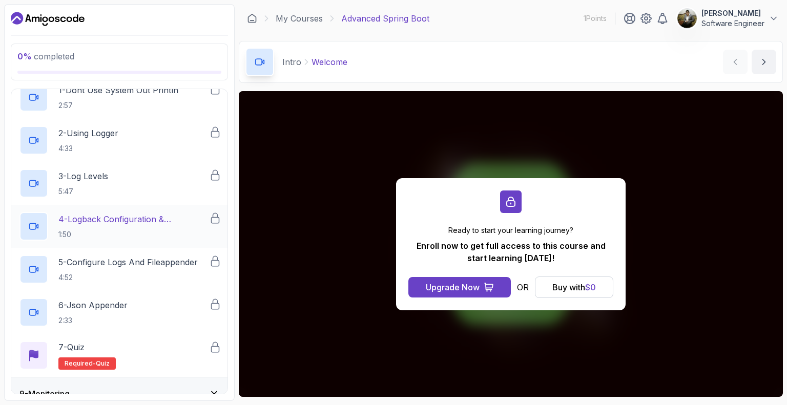
scroll to position [382, 0]
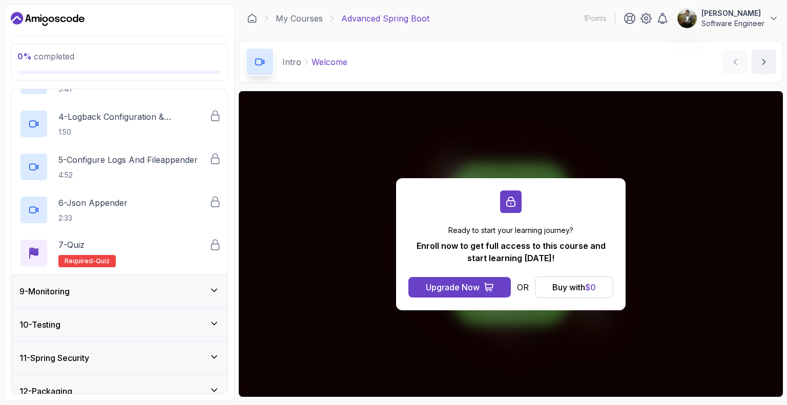
click at [169, 288] on div "9 - Monitoring" at bounding box center [119, 291] width 200 height 12
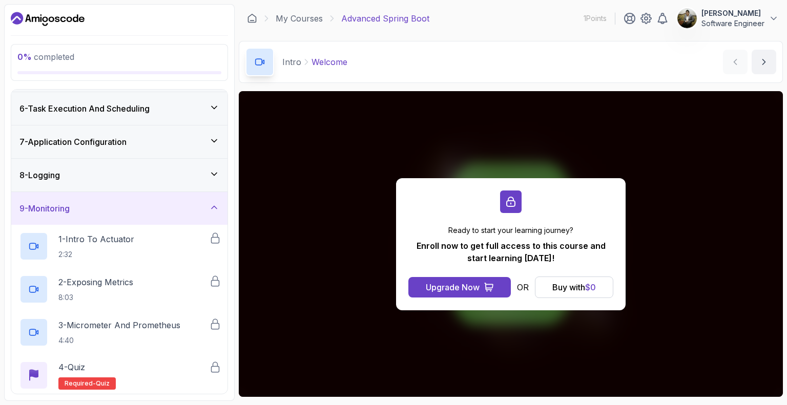
scroll to position [279, 0]
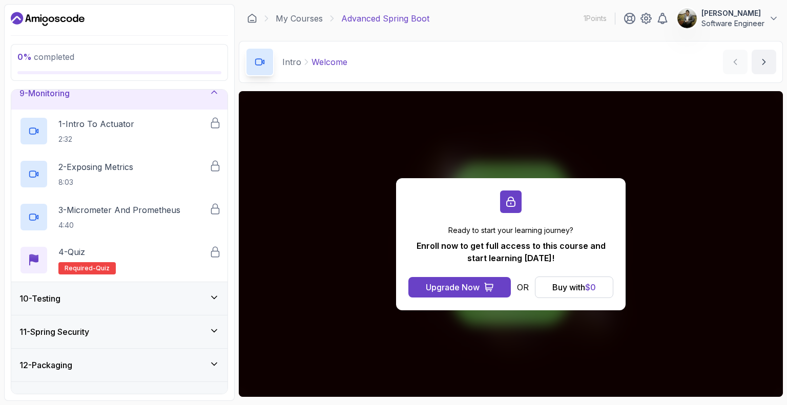
click at [149, 298] on div "10 - Testing" at bounding box center [119, 298] width 200 height 12
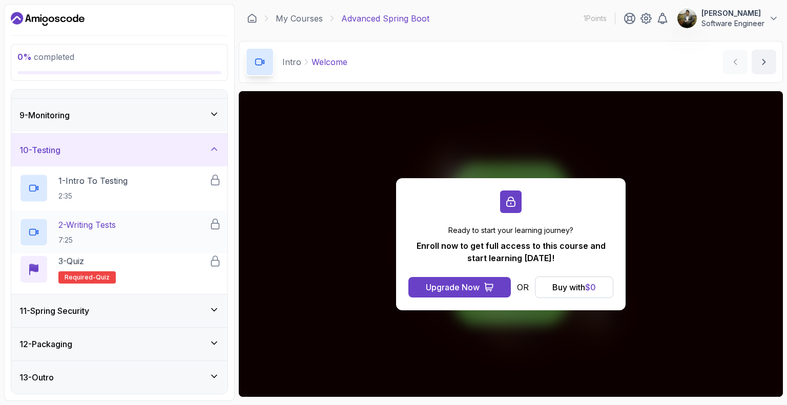
scroll to position [255, 0]
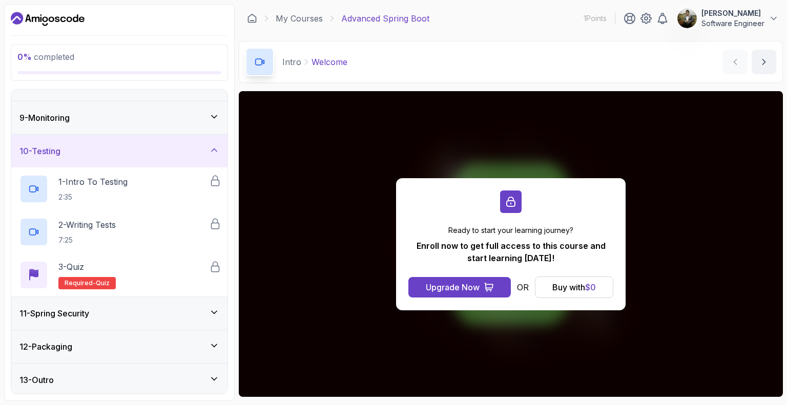
click at [157, 311] on div "11 - Spring Security" at bounding box center [119, 313] width 200 height 12
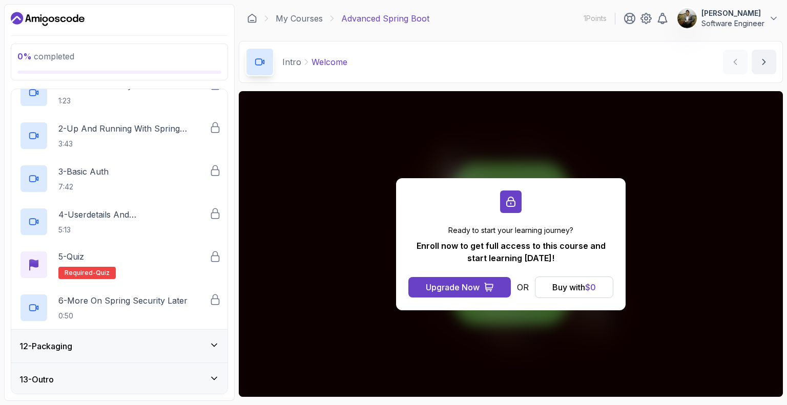
click at [149, 347] on div "12 - Packaging" at bounding box center [119, 346] width 200 height 12
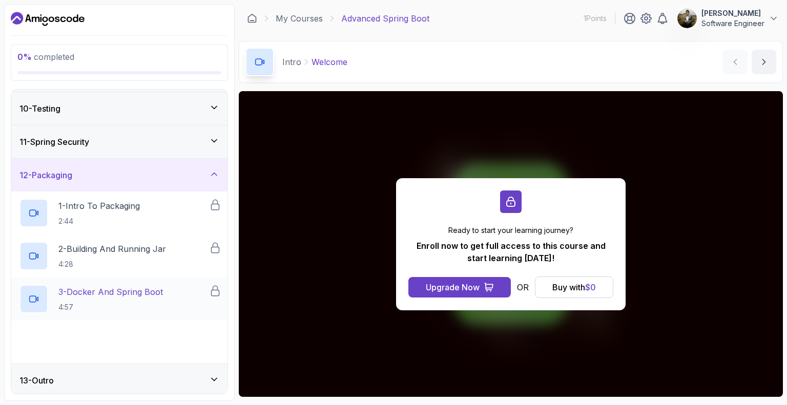
scroll to position [298, 0]
click at [140, 374] on div "13 - Outro" at bounding box center [119, 380] width 200 height 12
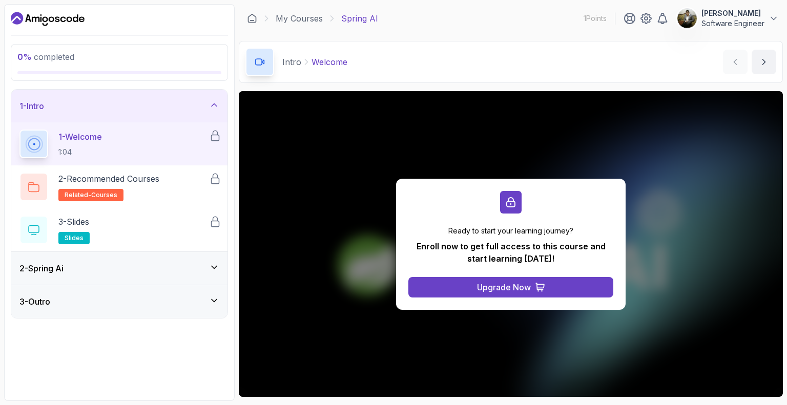
click at [165, 266] on div "2 - Spring Ai" at bounding box center [119, 268] width 200 height 12
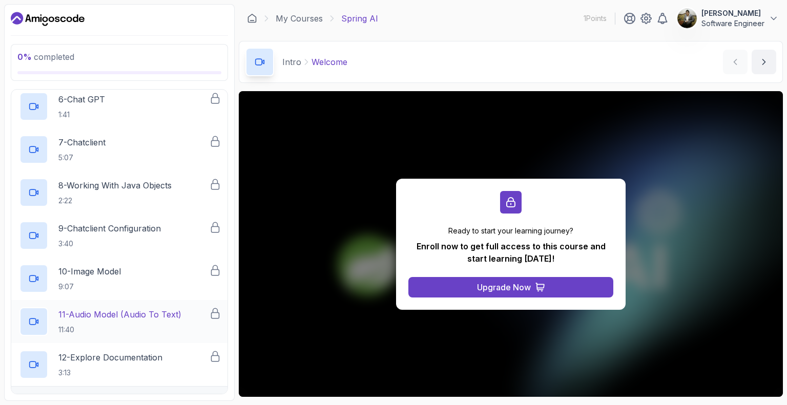
scroll to position [310, 0]
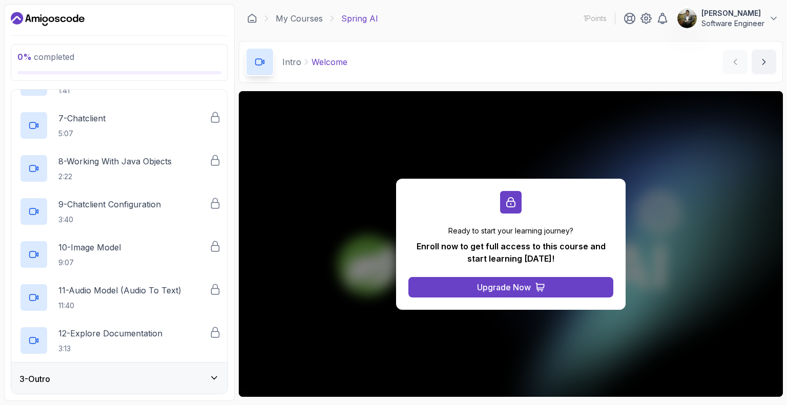
click at [100, 379] on div "3 - Outro" at bounding box center [119, 379] width 200 height 12
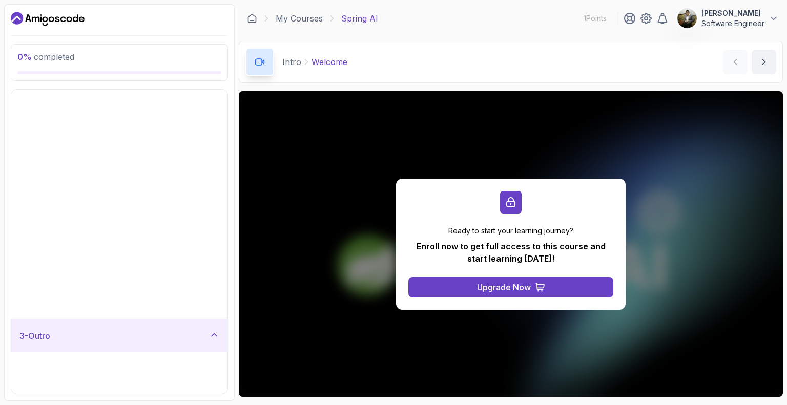
scroll to position [0, 0]
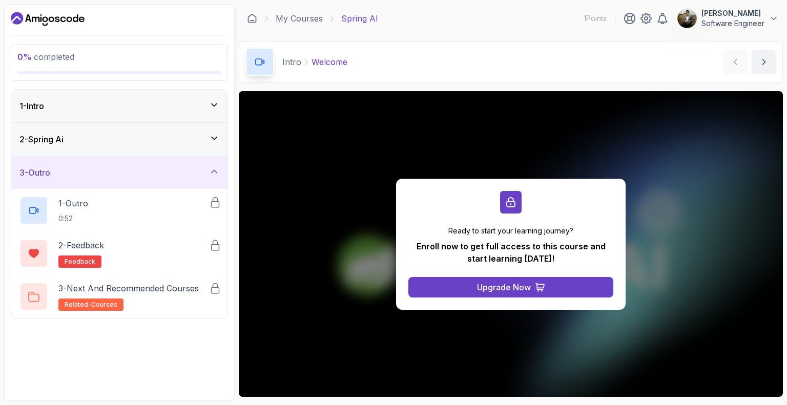
click at [163, 112] on div "1 - Intro" at bounding box center [119, 106] width 216 height 33
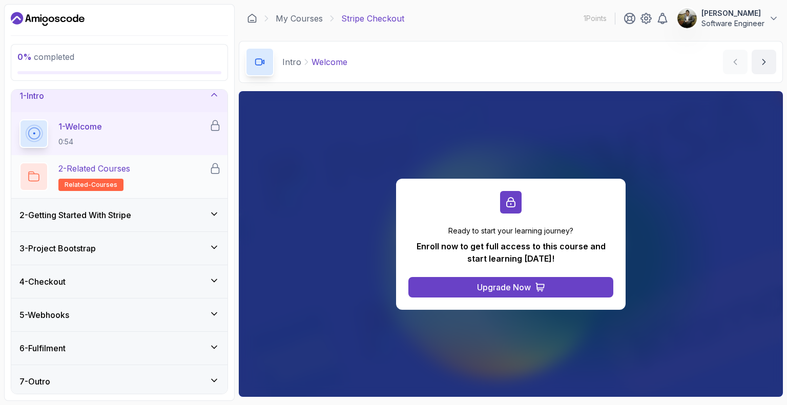
scroll to position [13, 0]
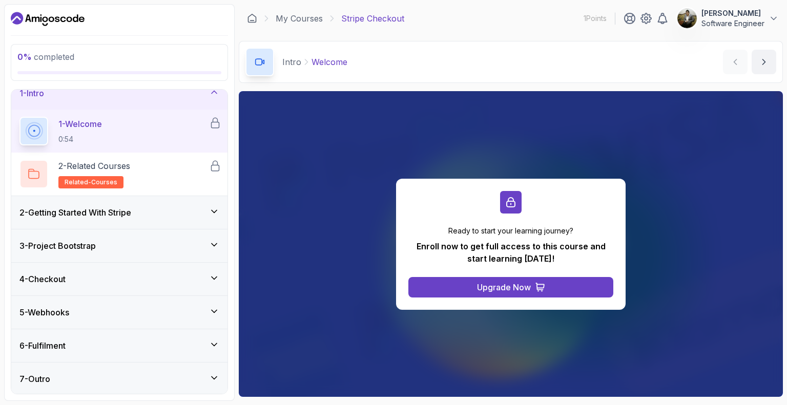
click at [203, 212] on div "2 - Getting Started With Stripe" at bounding box center [119, 212] width 200 height 12
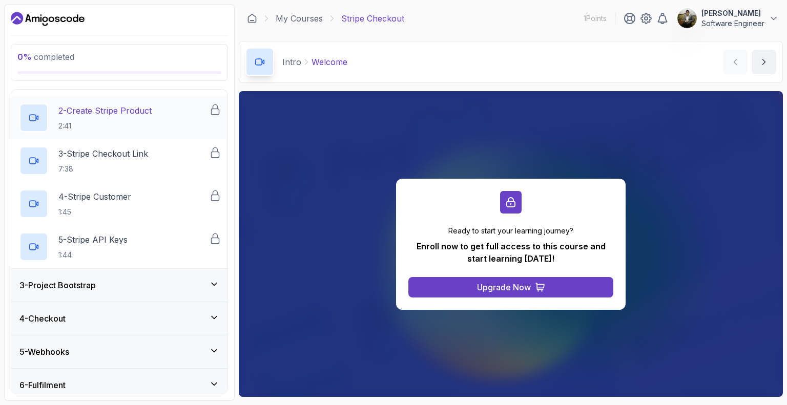
scroll to position [141, 0]
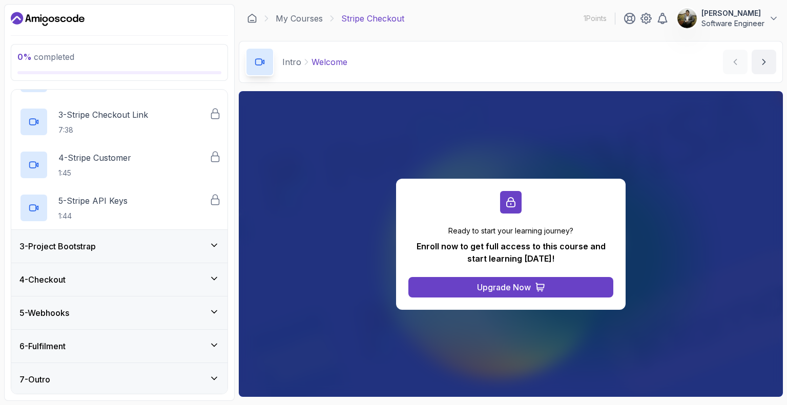
click at [184, 247] on div "3 - Project Bootstrap" at bounding box center [119, 246] width 200 height 12
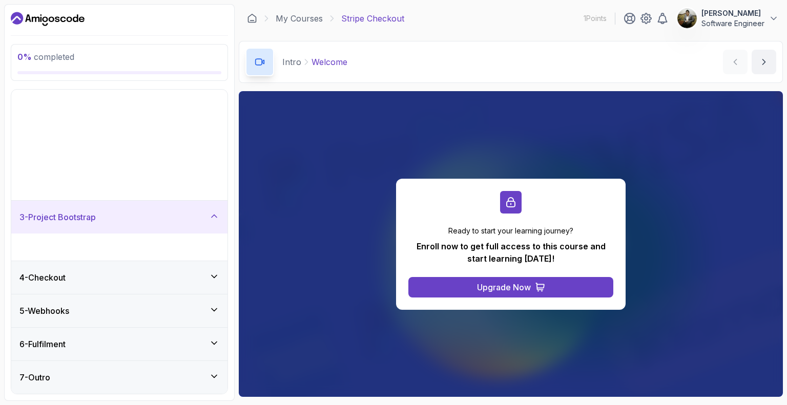
scroll to position [0, 0]
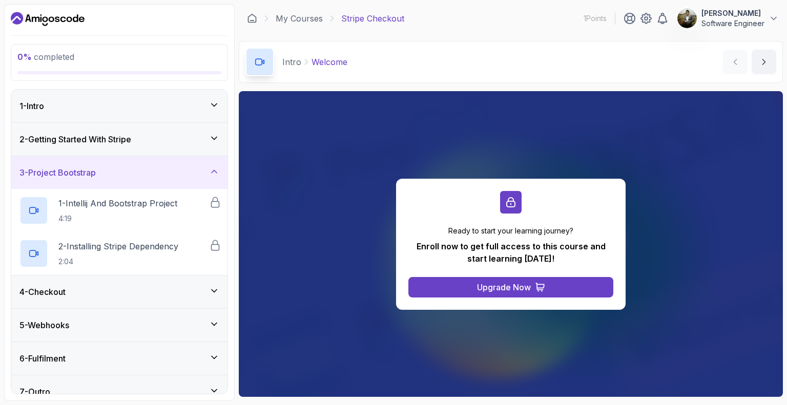
click at [171, 287] on div "4 - Checkout" at bounding box center [119, 292] width 200 height 12
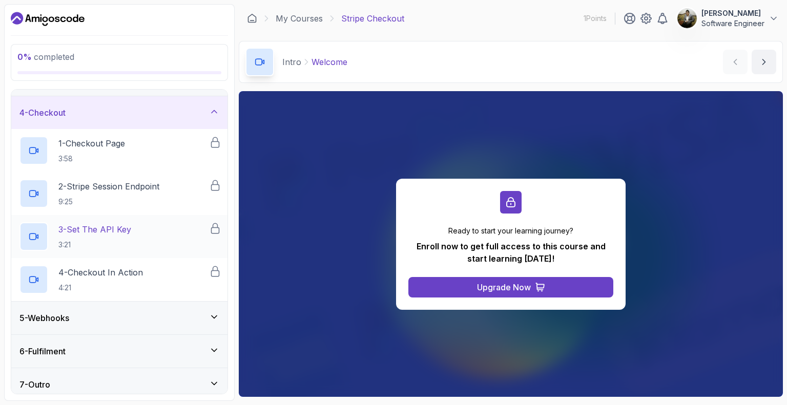
scroll to position [98, 0]
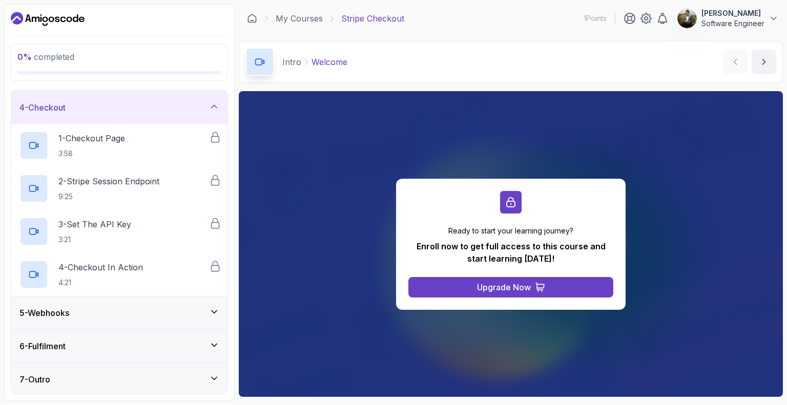
click at [150, 303] on div "5 - Webhooks" at bounding box center [119, 313] width 216 height 33
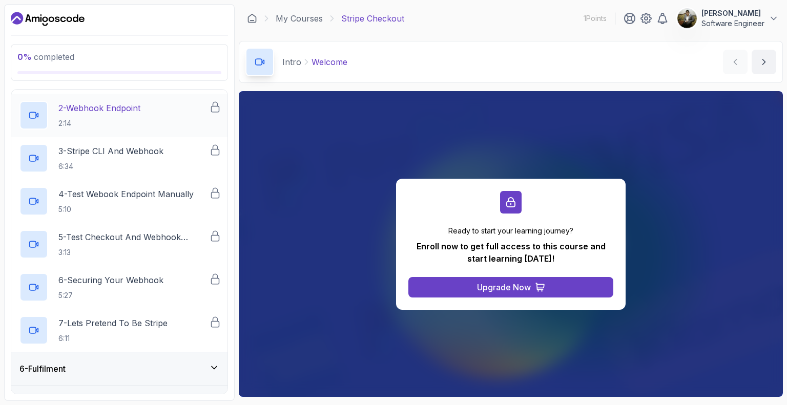
scroll to position [227, 0]
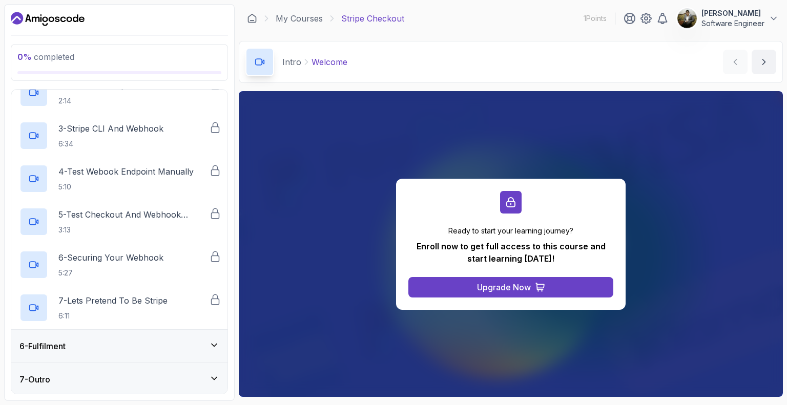
click at [145, 336] on div "6 - Fulfilment" at bounding box center [119, 346] width 216 height 33
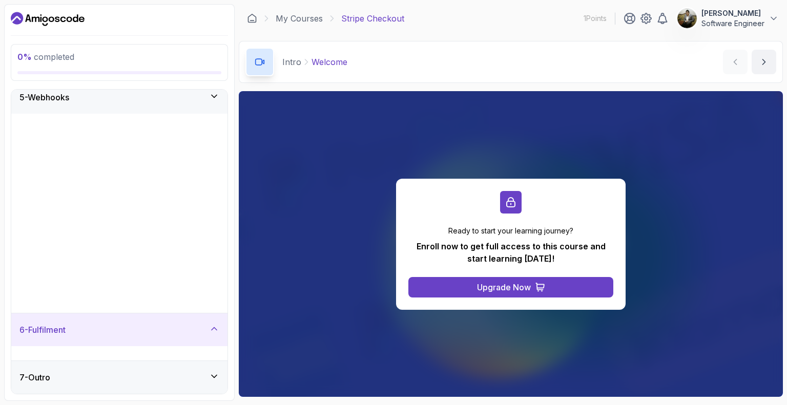
scroll to position [0, 0]
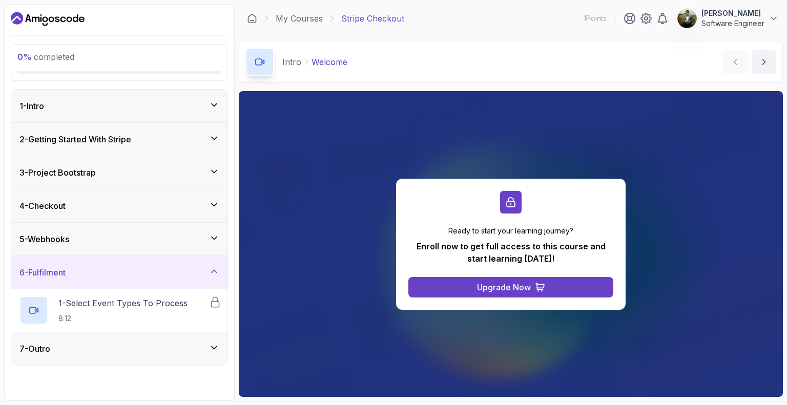
click at [137, 345] on div "7 - Outro" at bounding box center [119, 349] width 200 height 12
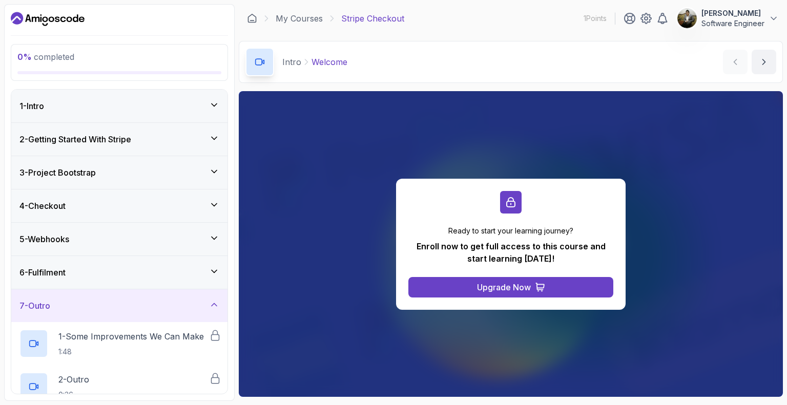
click at [139, 104] on div "1 - Intro" at bounding box center [119, 106] width 200 height 12
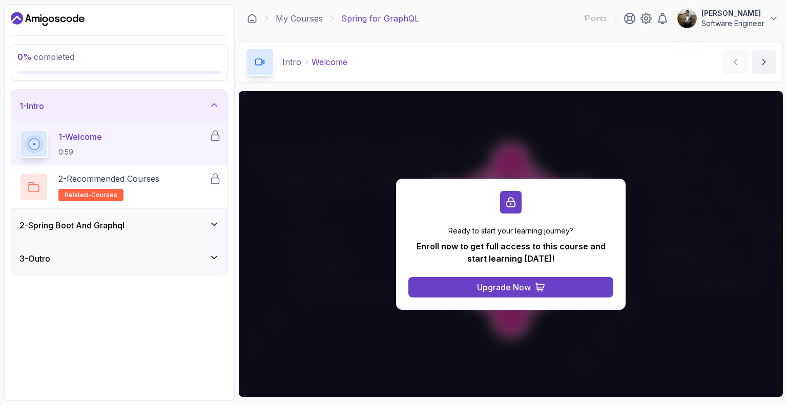
click at [175, 229] on div "2 - Spring Boot And Graphql" at bounding box center [119, 225] width 200 height 12
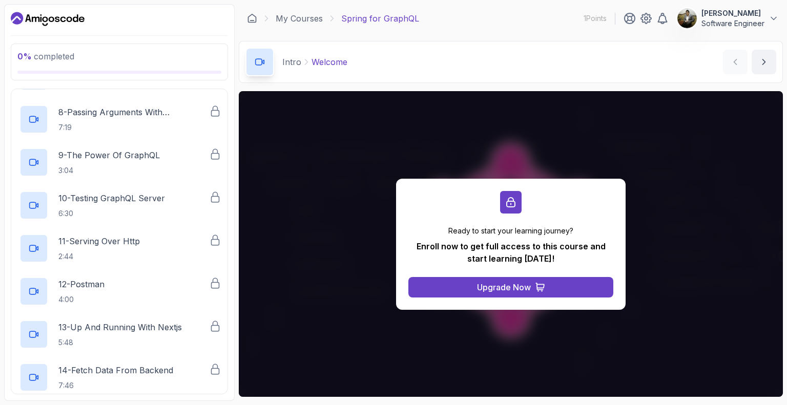
scroll to position [482, 0]
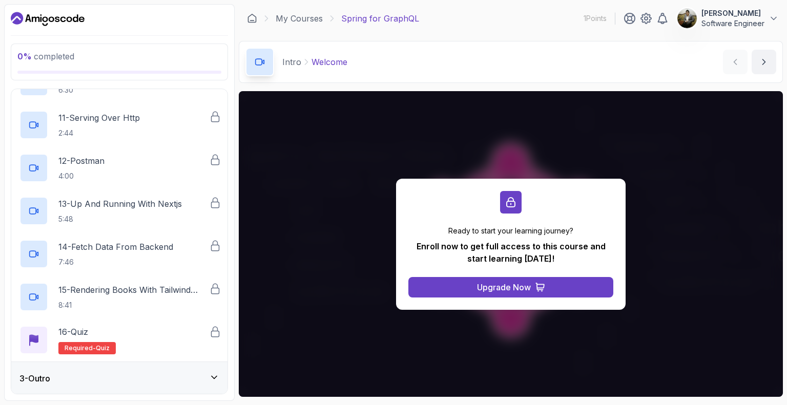
click at [117, 378] on div "3 - Outro" at bounding box center [119, 378] width 200 height 12
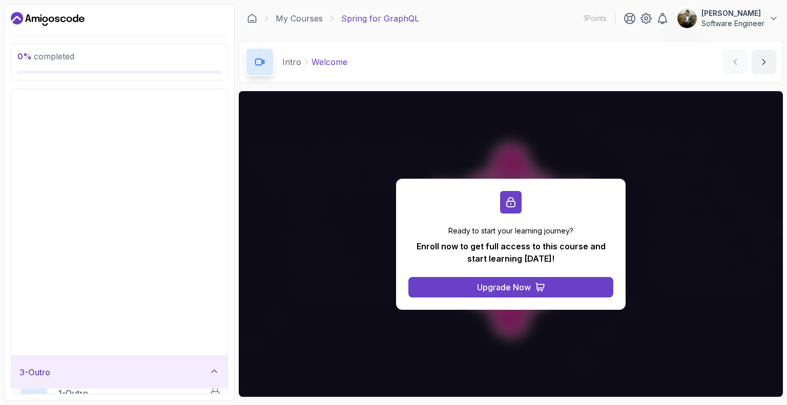
scroll to position [0, 0]
